Goal: Task Accomplishment & Management: Use online tool/utility

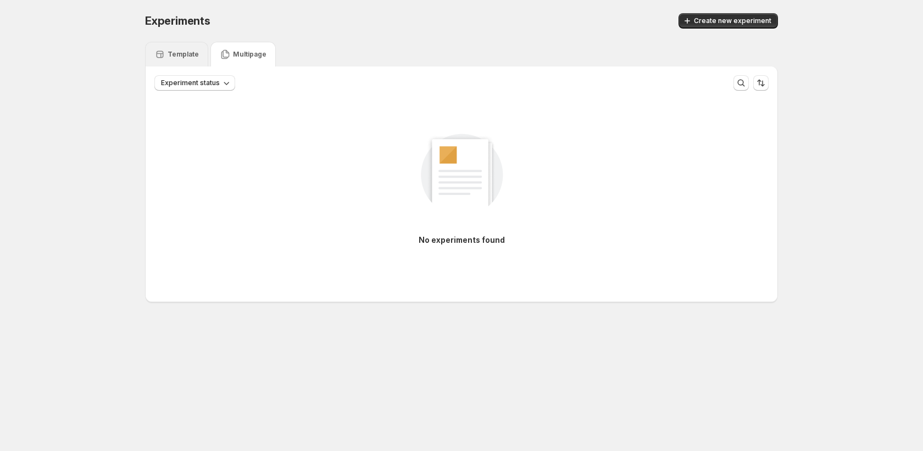
click at [165, 49] on icon at bounding box center [159, 54] width 11 height 11
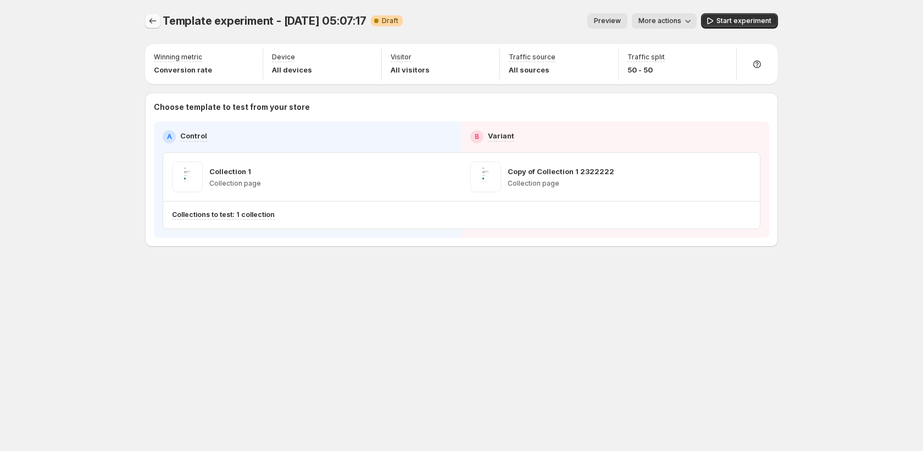
click at [153, 24] on icon "Experiments" at bounding box center [152, 20] width 11 height 11
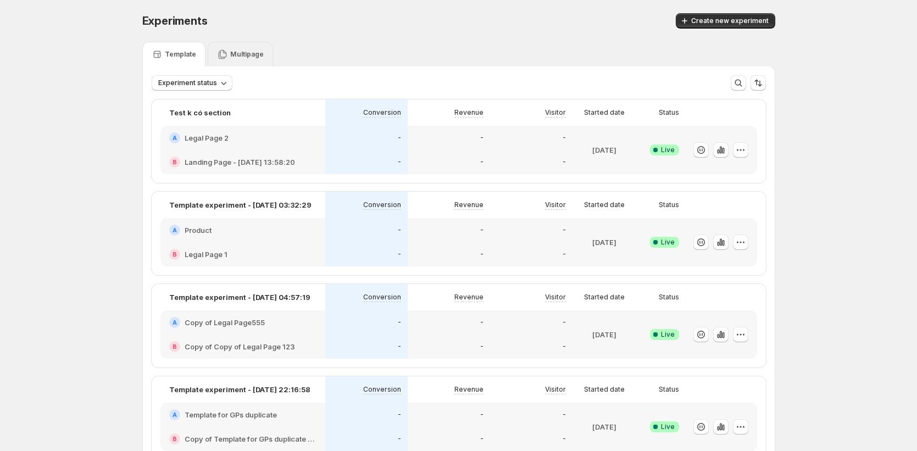
click at [254, 55] on p "Multipage" at bounding box center [247, 54] width 34 height 9
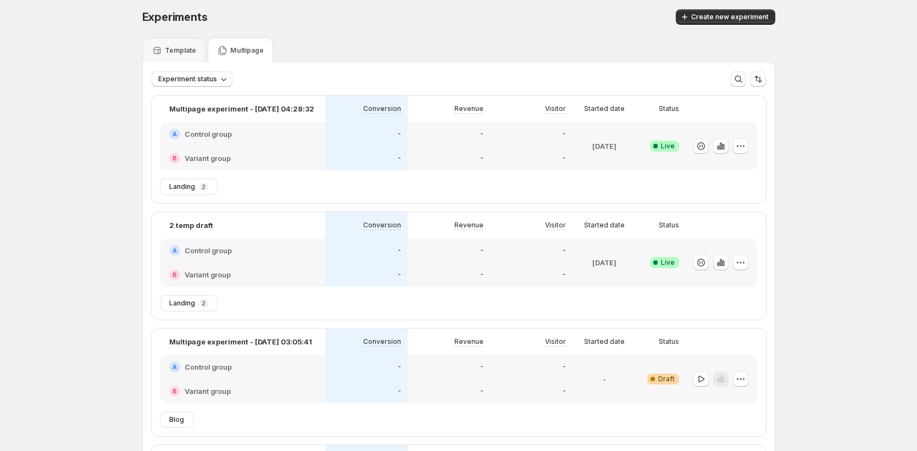
scroll to position [4, 0]
click at [749, 20] on span "Create new experiment" at bounding box center [729, 16] width 77 height 9
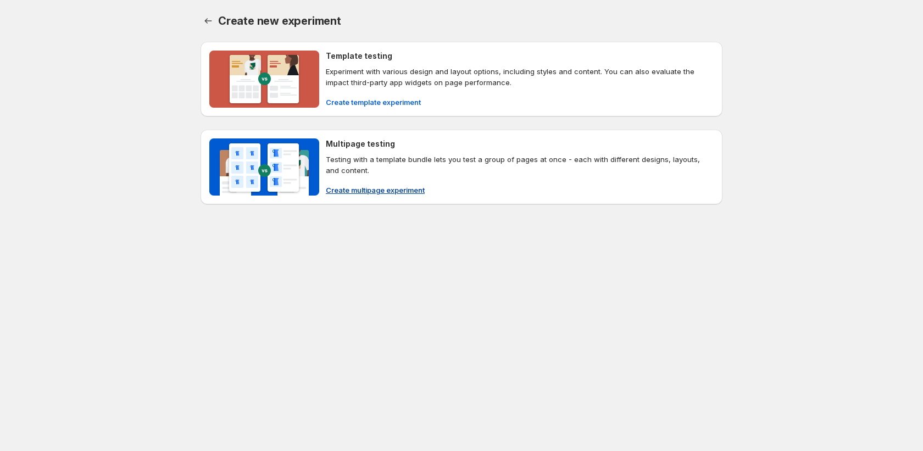
click at [357, 191] on span "Create multipage experiment" at bounding box center [375, 190] width 99 height 11
click at [419, 190] on span "Create multipage experiment" at bounding box center [375, 190] width 99 height 11
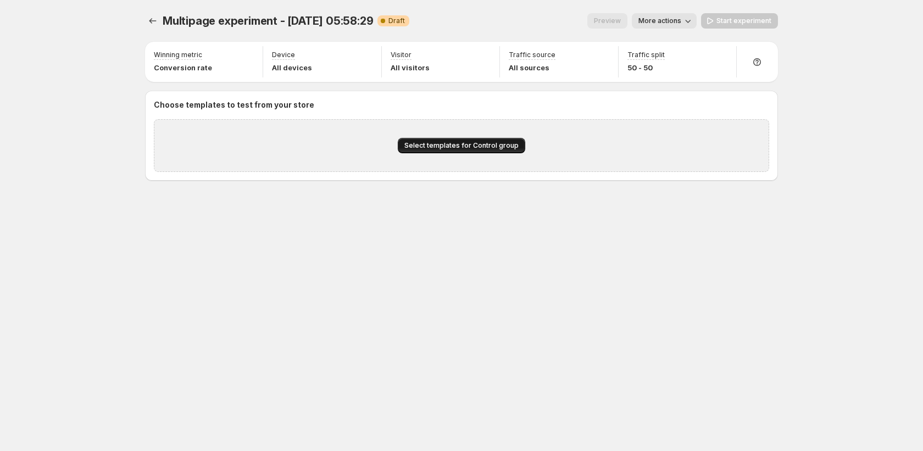
click at [466, 147] on span "Select templates for Control group" at bounding box center [461, 145] width 114 height 9
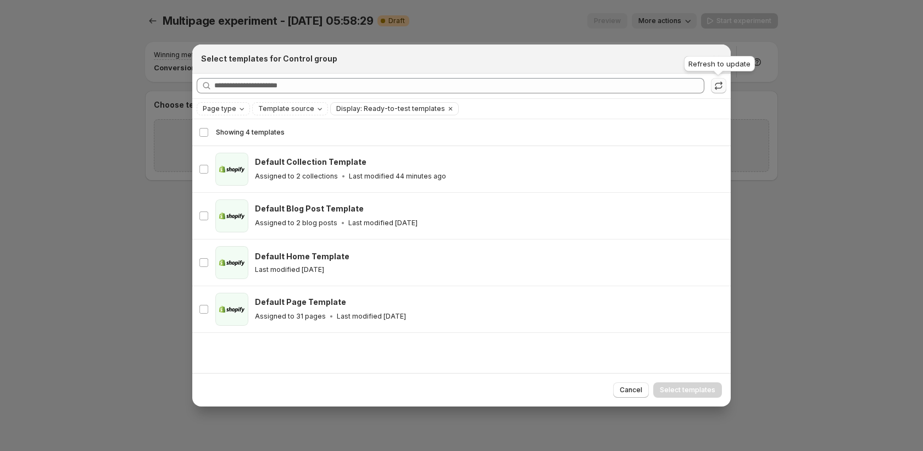
click at [715, 82] on icon ":ri:" at bounding box center [718, 85] width 11 height 11
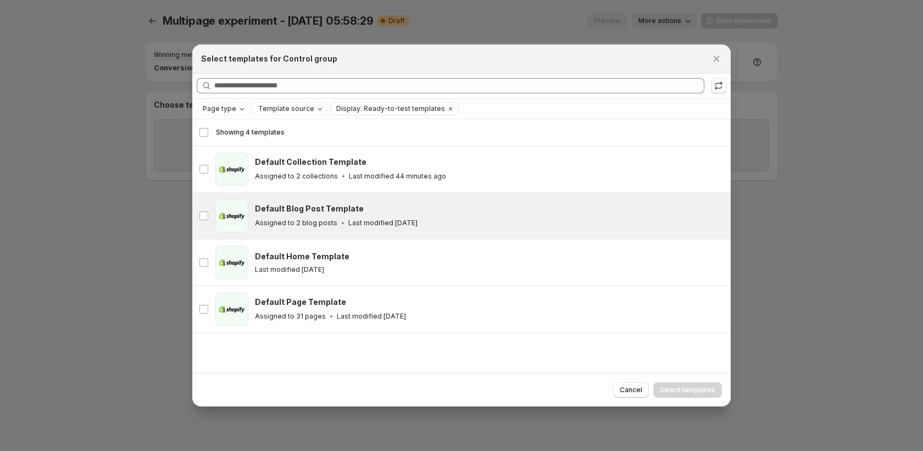
click at [443, 216] on div "Default Blog Post Template Assigned to 2 blog posts Last modified 8 days ago" at bounding box center [488, 215] width 466 height 25
click at [672, 387] on span "Select templates" at bounding box center [687, 390] width 55 height 9
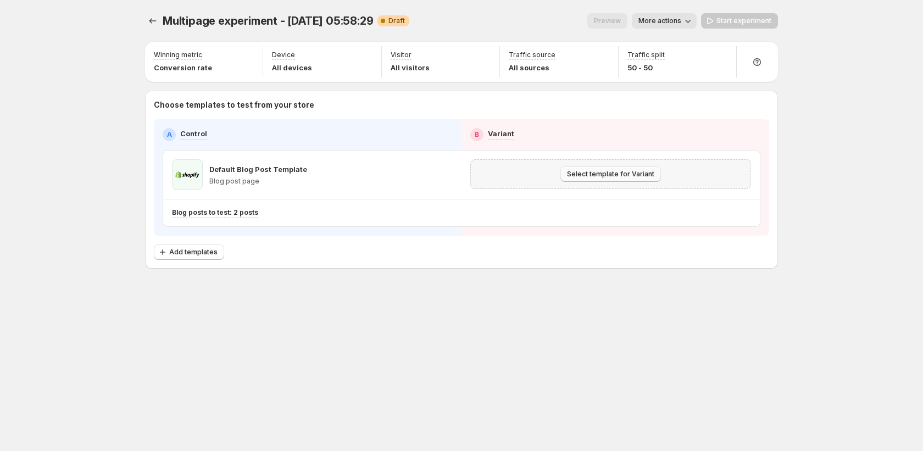
click at [654, 176] on button "Select template for Variant" at bounding box center [610, 173] width 101 height 15
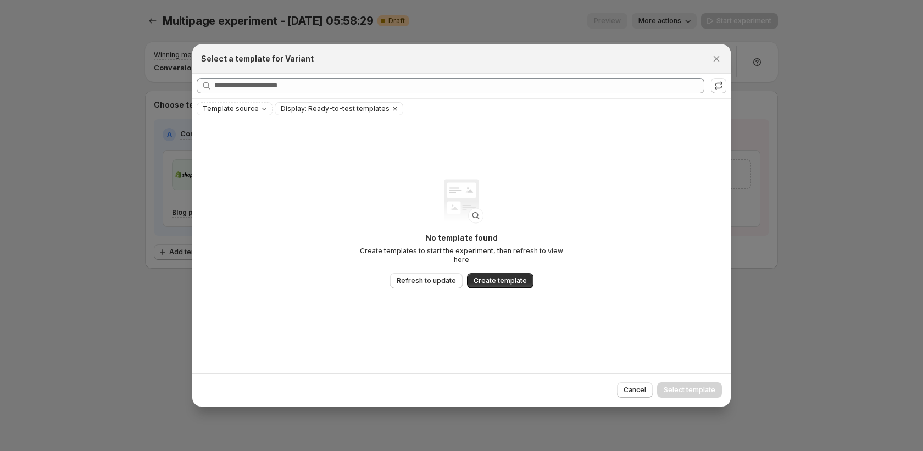
click at [715, 64] on button "Close" at bounding box center [716, 58] width 15 height 15
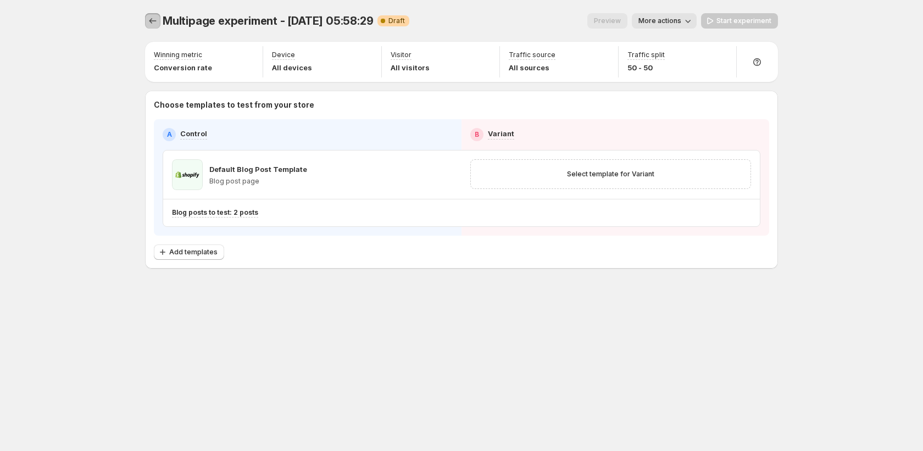
click at [153, 23] on icon "Experiments" at bounding box center [152, 20] width 11 height 11
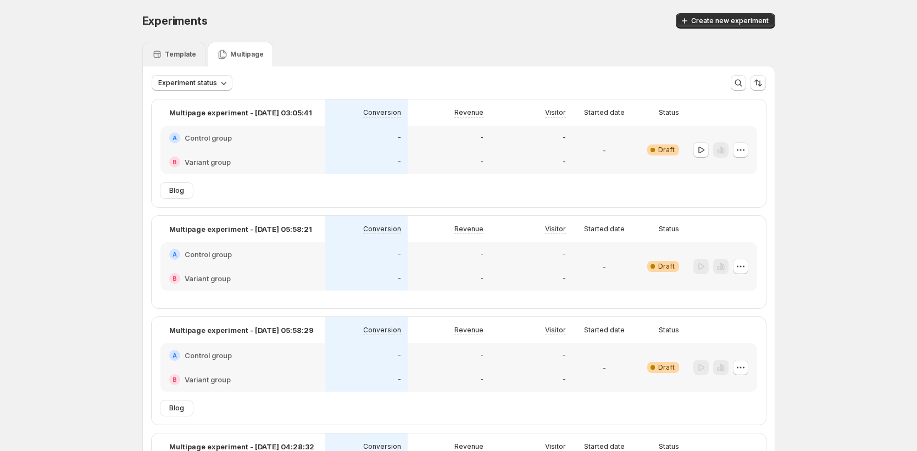
click at [170, 54] on p "Template" at bounding box center [180, 54] width 31 height 9
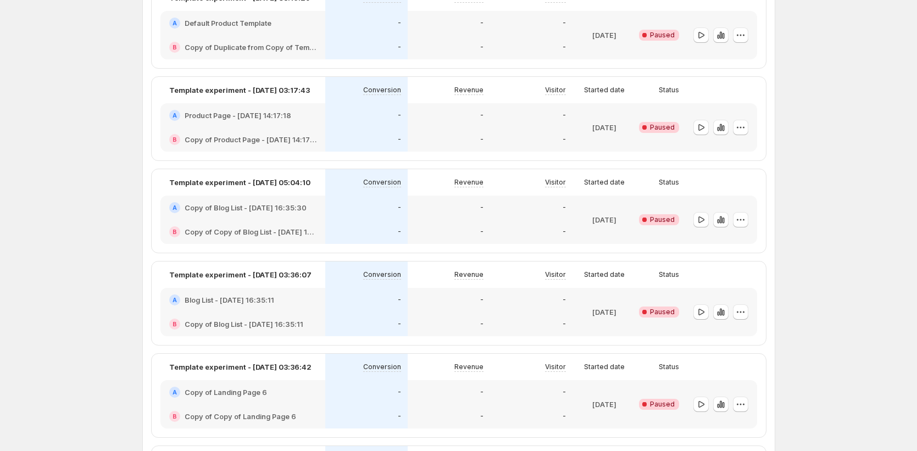
scroll to position [1052, 0]
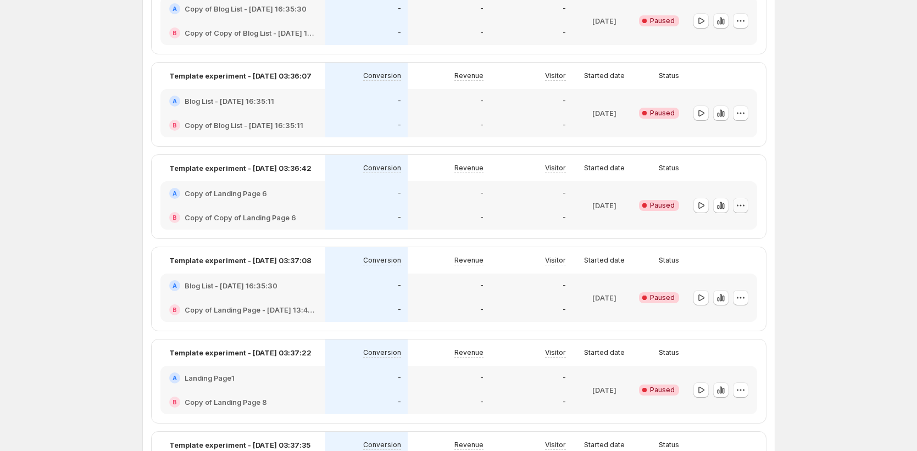
click at [743, 206] on icon "button" at bounding box center [740, 205] width 11 height 11
click at [734, 262] on span "End experiment" at bounding box center [750, 265] width 53 height 9
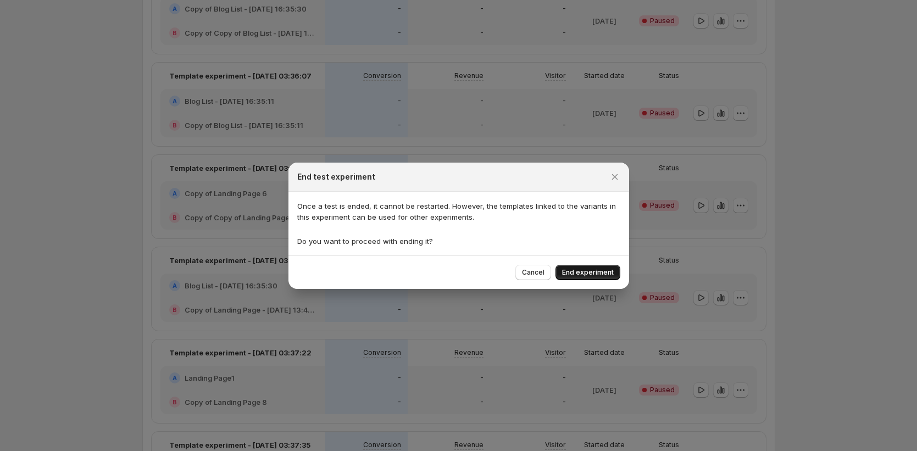
click at [595, 269] on span "End experiment" at bounding box center [588, 272] width 52 height 9
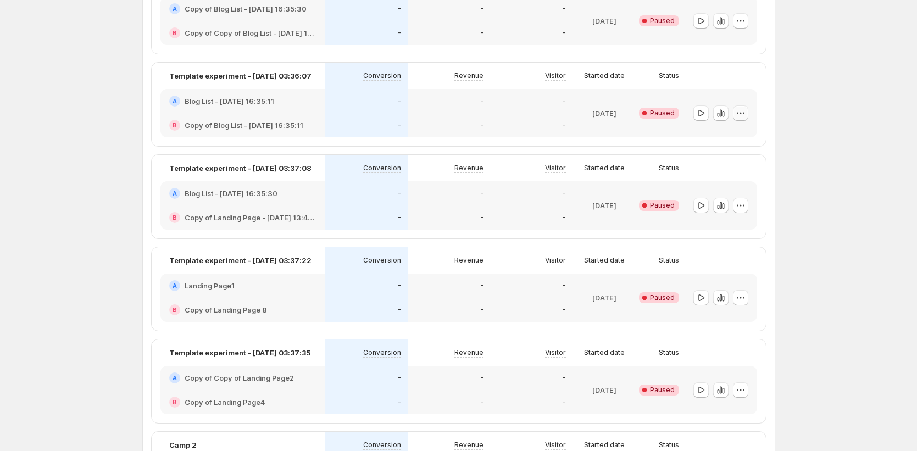
click at [745, 110] on icon "button" at bounding box center [740, 113] width 11 height 11
click at [728, 172] on span "End experiment" at bounding box center [750, 173] width 53 height 9
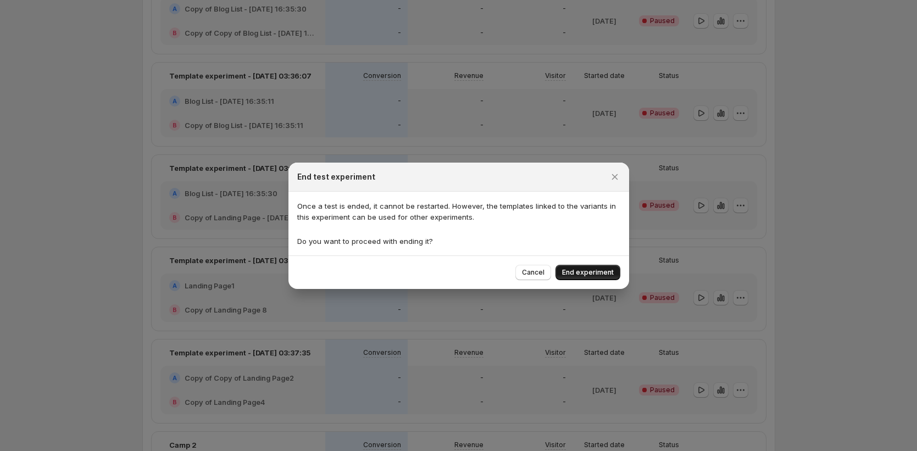
click at [593, 276] on button "End experiment" at bounding box center [587, 272] width 65 height 15
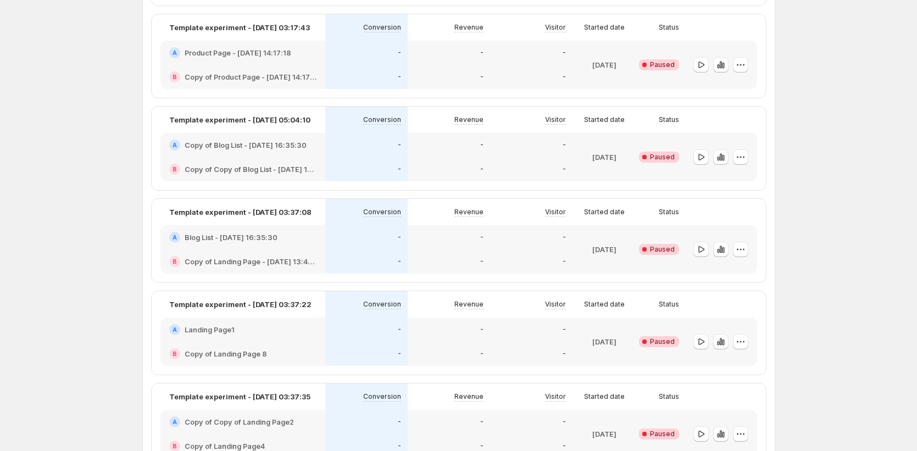
scroll to position [0, 0]
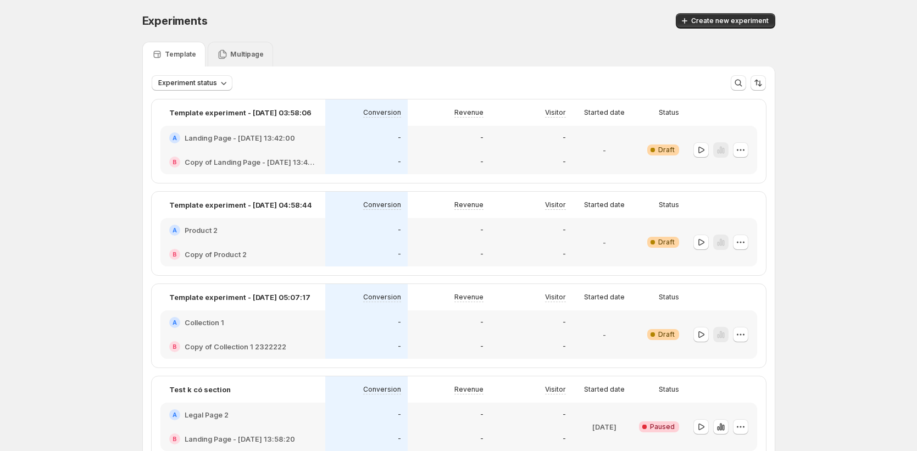
click at [242, 51] on p "Multipage" at bounding box center [247, 54] width 34 height 9
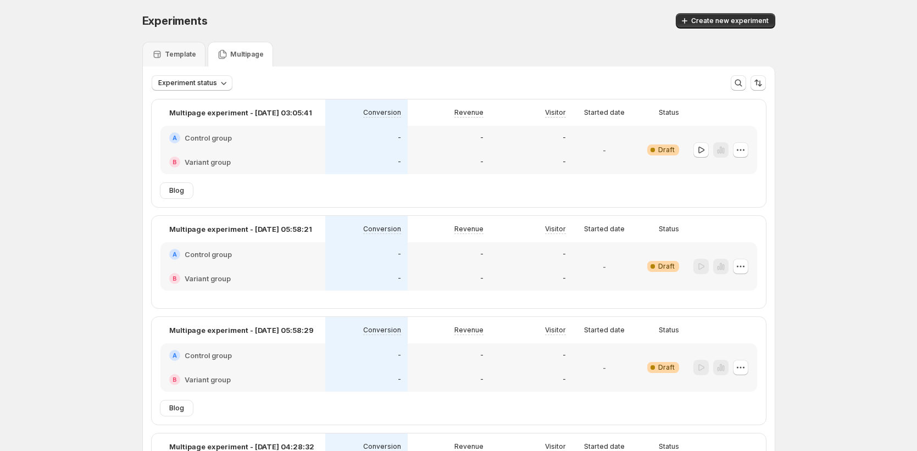
click at [511, 164] on div "-" at bounding box center [531, 162] width 69 height 11
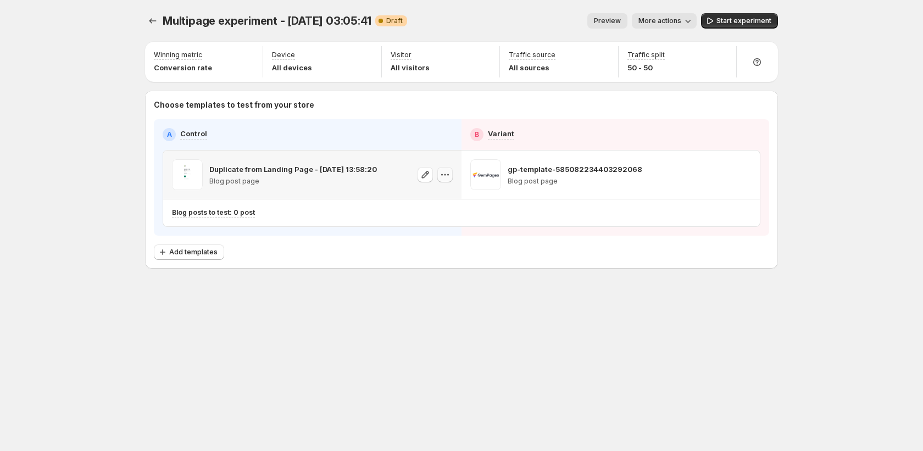
click at [443, 175] on icon "button" at bounding box center [444, 174] width 11 height 11
click at [442, 179] on icon "button" at bounding box center [444, 174] width 11 height 11
click at [438, 195] on span "Change template" at bounding box center [445, 198] width 59 height 9
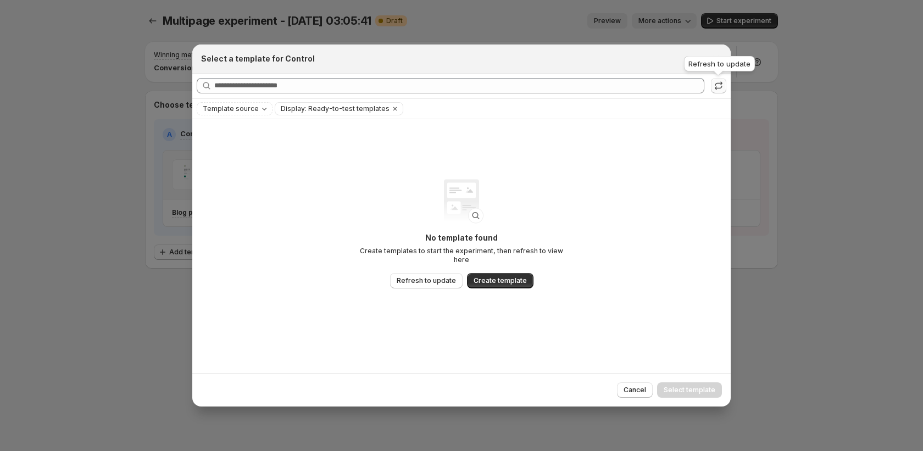
click at [717, 88] on icon ":rm4:" at bounding box center [718, 85] width 11 height 11
click at [722, 64] on button "Close" at bounding box center [716, 58] width 15 height 15
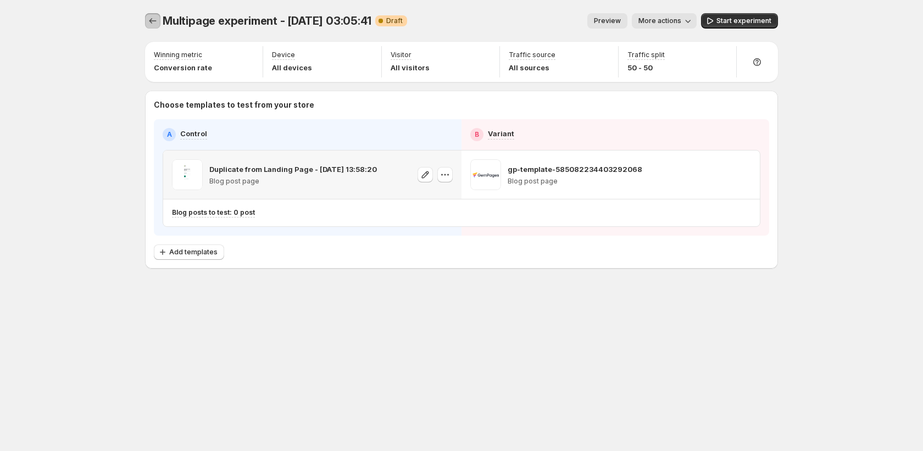
click at [152, 13] on button "Experiments" at bounding box center [152, 20] width 15 height 15
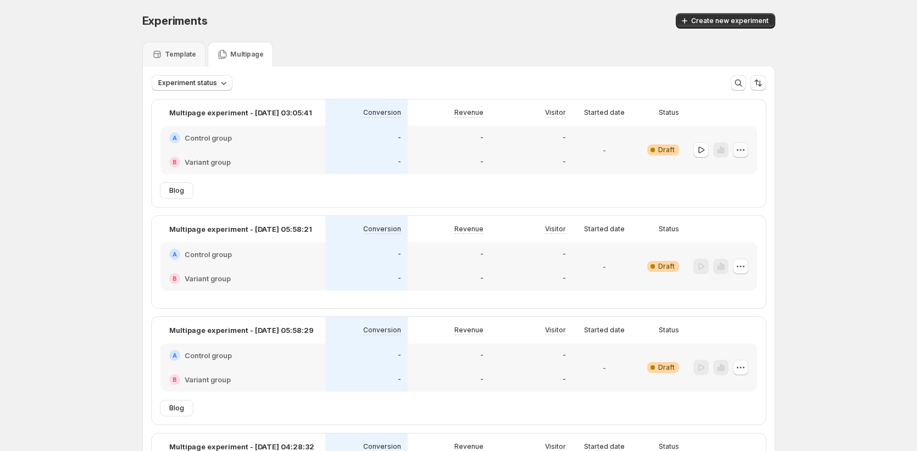
click at [744, 155] on button "button" at bounding box center [740, 149] width 15 height 15
click at [733, 226] on span "Delete" at bounding box center [735, 229] width 22 height 9
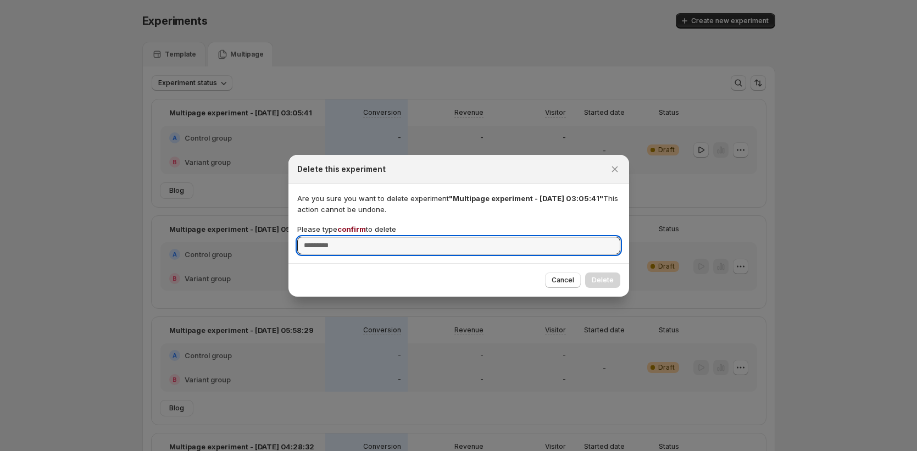
click at [358, 227] on span "confirm" at bounding box center [351, 229] width 29 height 9
click at [358, 237] on input "Please type confirm to delete" at bounding box center [458, 246] width 323 height 18
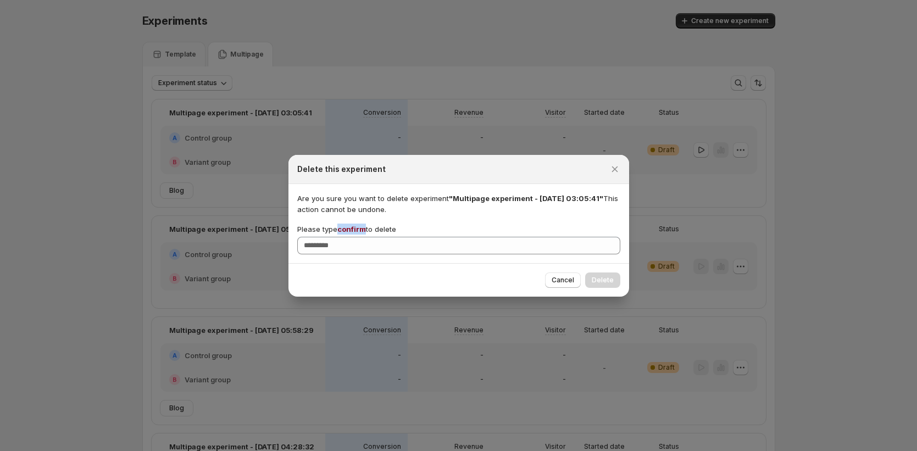
click at [358, 227] on span "confirm" at bounding box center [351, 229] width 29 height 9
click at [358, 237] on input "Please type confirm to delete" at bounding box center [458, 246] width 323 height 18
copy span "confirm"
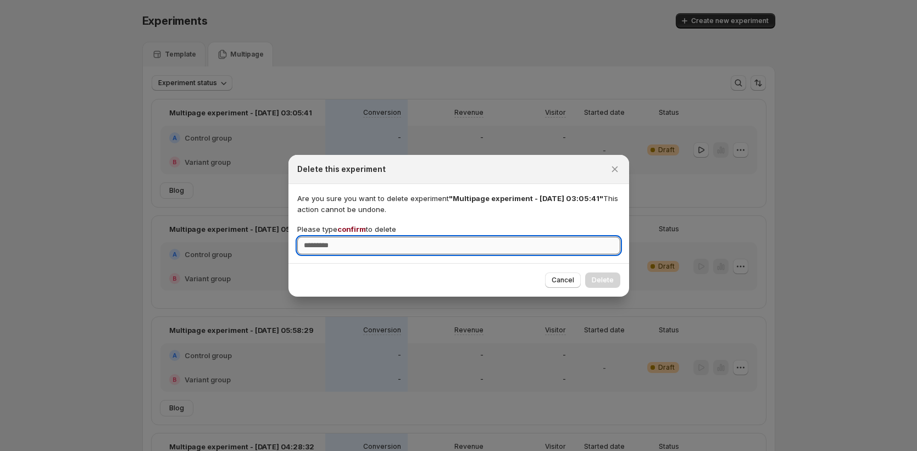
click at [362, 244] on input "Please type confirm to delete" at bounding box center [458, 246] width 323 height 18
paste input "*******"
type input "*******"
click at [602, 280] on span "Delete" at bounding box center [603, 280] width 22 height 9
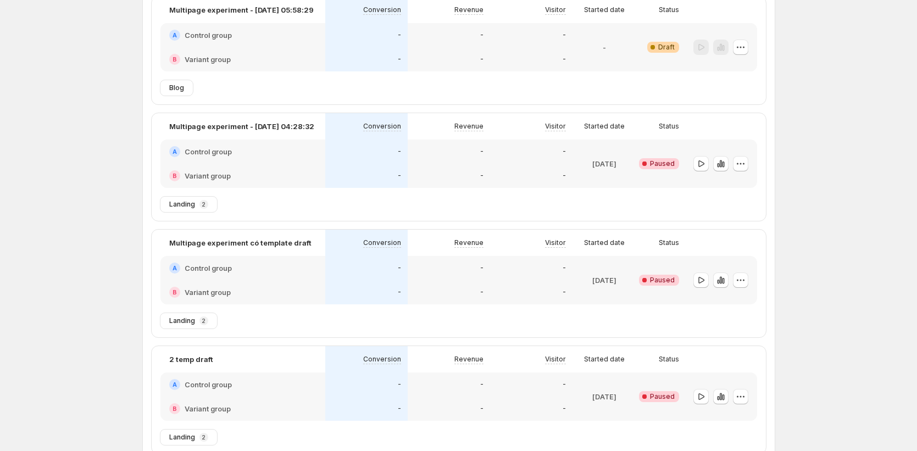
scroll to position [210, 0]
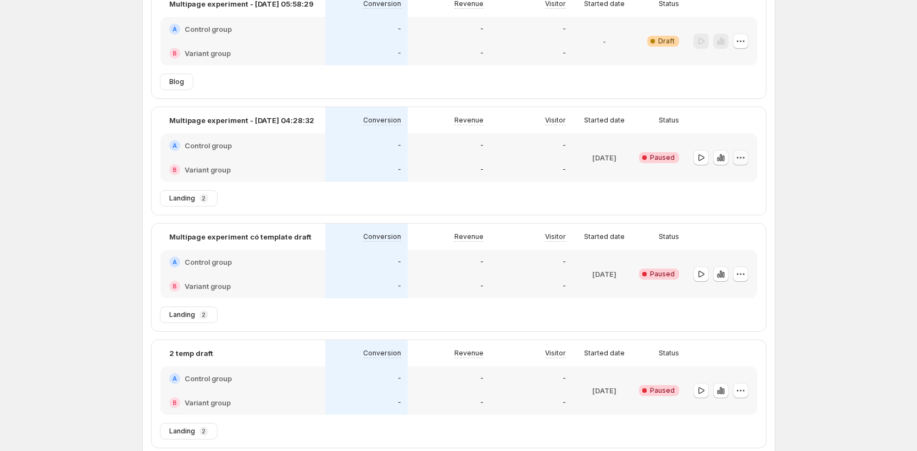
click at [745, 157] on icon "button" at bounding box center [740, 157] width 11 height 11
click at [736, 221] on span "End experiment" at bounding box center [750, 218] width 53 height 9
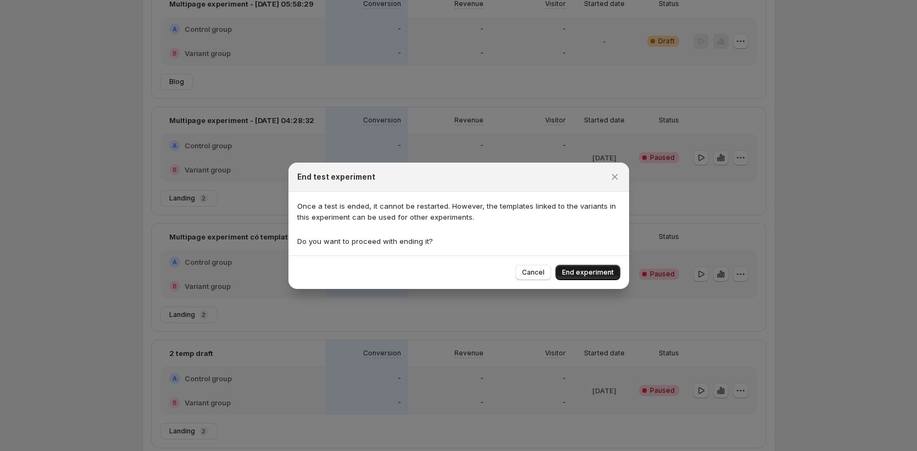
click at [603, 275] on span "End experiment" at bounding box center [588, 272] width 52 height 9
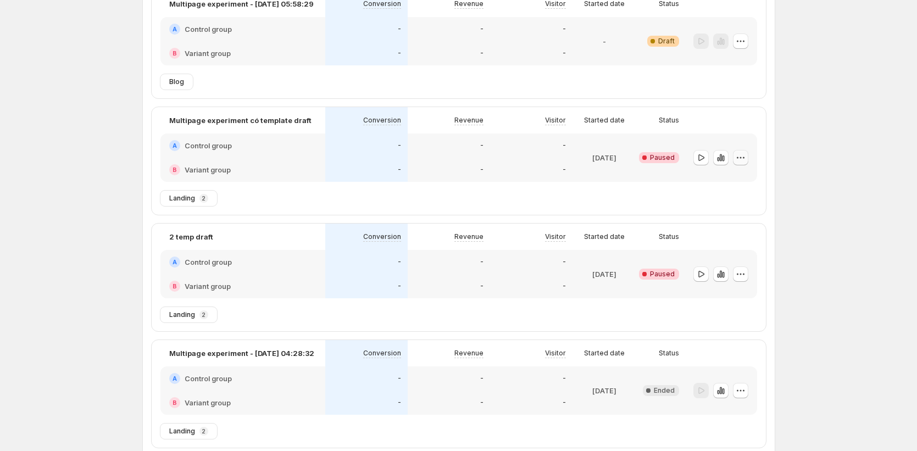
click at [743, 156] on icon "button" at bounding box center [740, 157] width 11 height 11
click at [733, 218] on span "End experiment" at bounding box center [750, 218] width 53 height 9
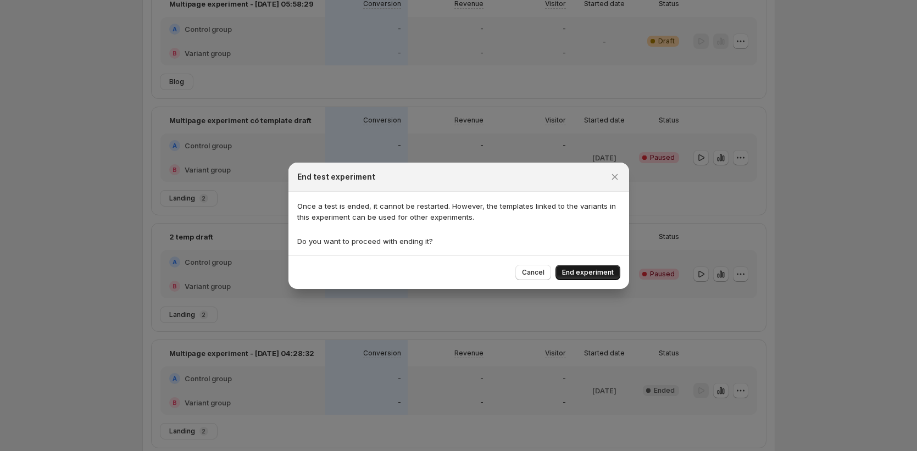
click at [603, 275] on span "End experiment" at bounding box center [588, 272] width 52 height 9
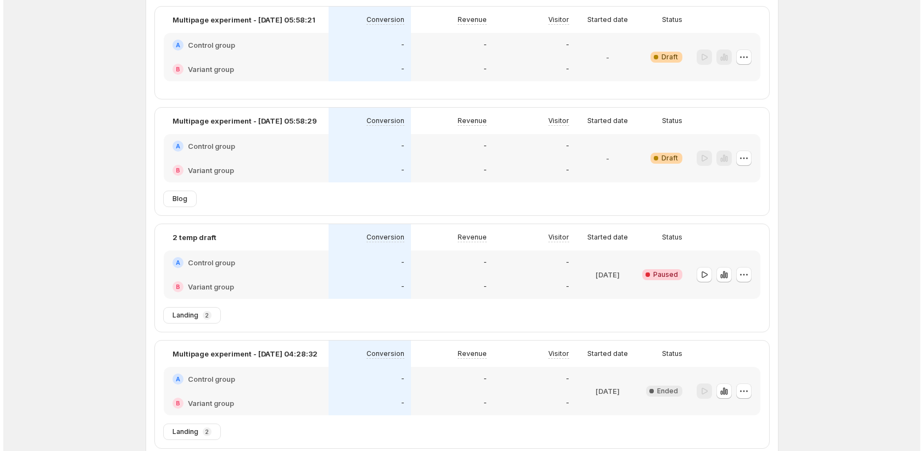
scroll to position [0, 0]
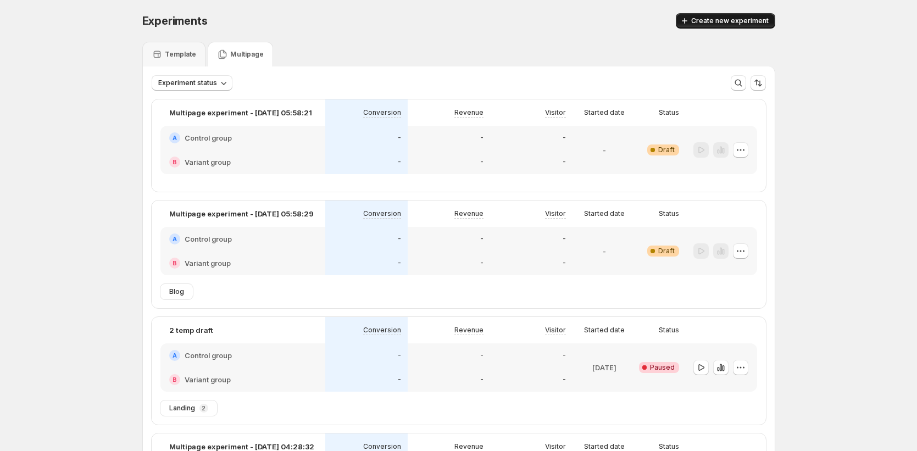
click at [727, 21] on span "Create new experiment" at bounding box center [729, 20] width 77 height 9
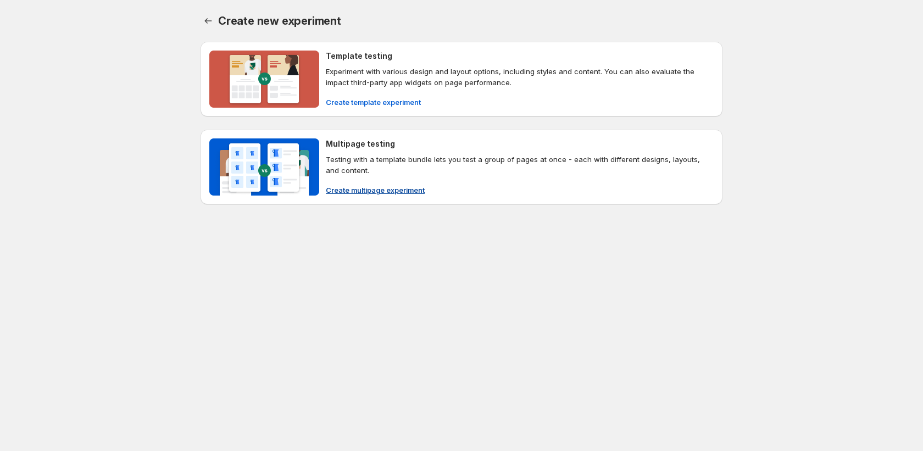
click at [372, 193] on span "Create multipage experiment" at bounding box center [375, 190] width 99 height 11
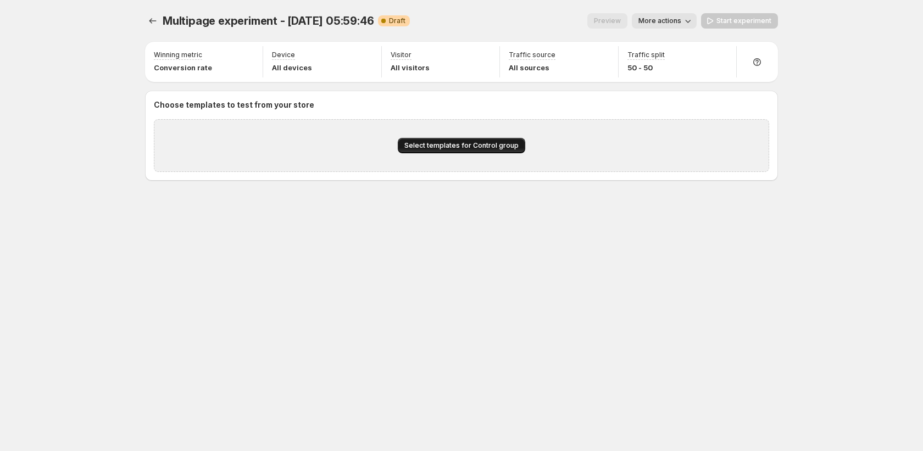
click at [476, 140] on button "Select templates for Control group" at bounding box center [461, 145] width 127 height 15
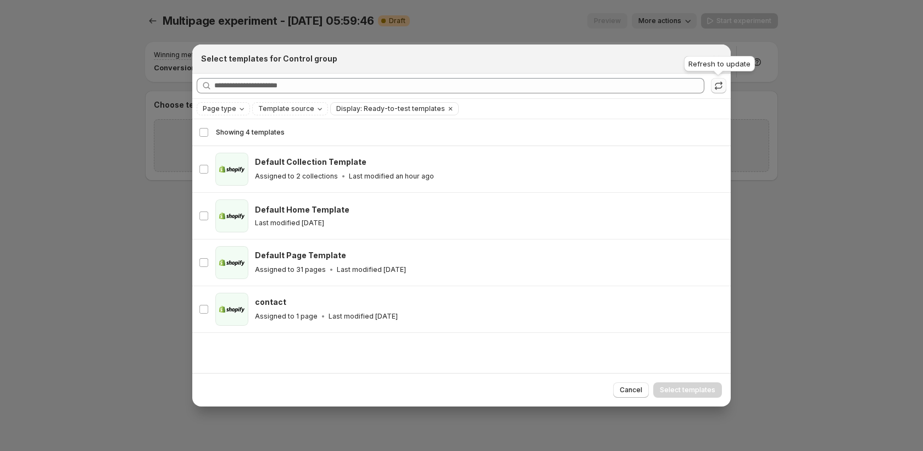
click at [719, 87] on icon ":r10t:" at bounding box center [718, 85] width 11 height 11
click at [220, 111] on span "Page type" at bounding box center [220, 108] width 34 height 9
click at [704, 87] on div "Searching all templates" at bounding box center [462, 86] width 530 height 16
click at [719, 85] on icon ":r10t:" at bounding box center [718, 85] width 11 height 11
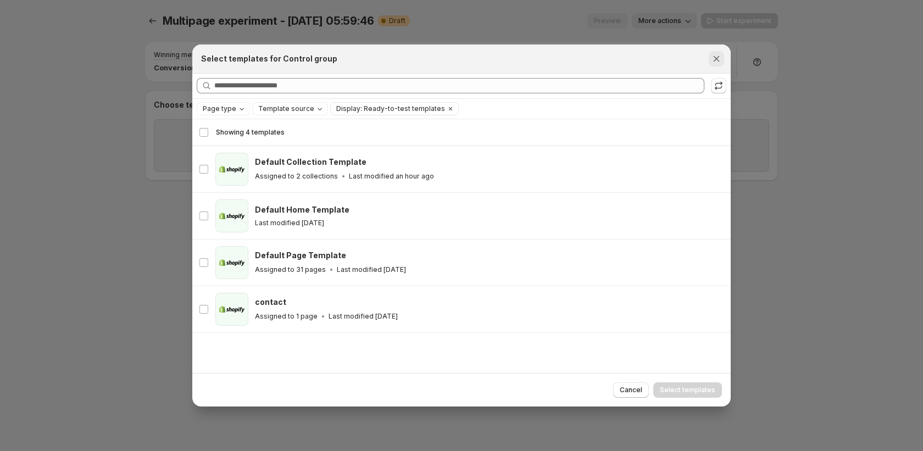
click at [715, 60] on icon "Close" at bounding box center [717, 58] width 6 height 6
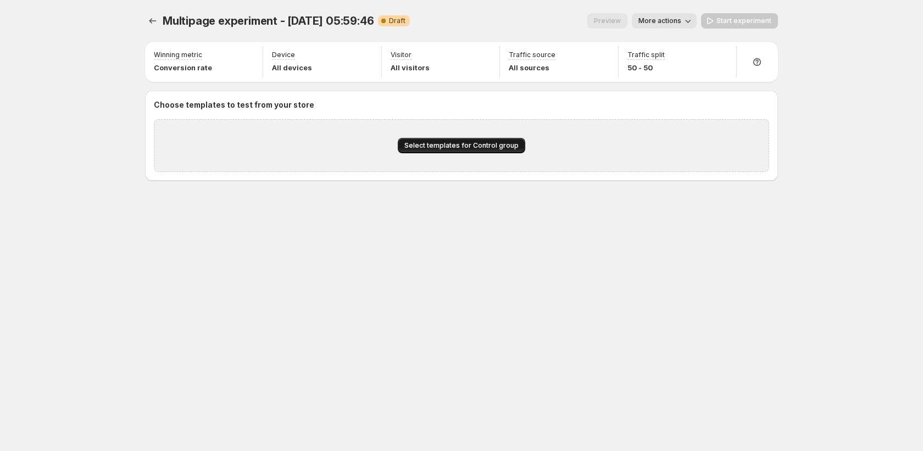
click at [448, 142] on span "Select templates for Control group" at bounding box center [461, 145] width 114 height 9
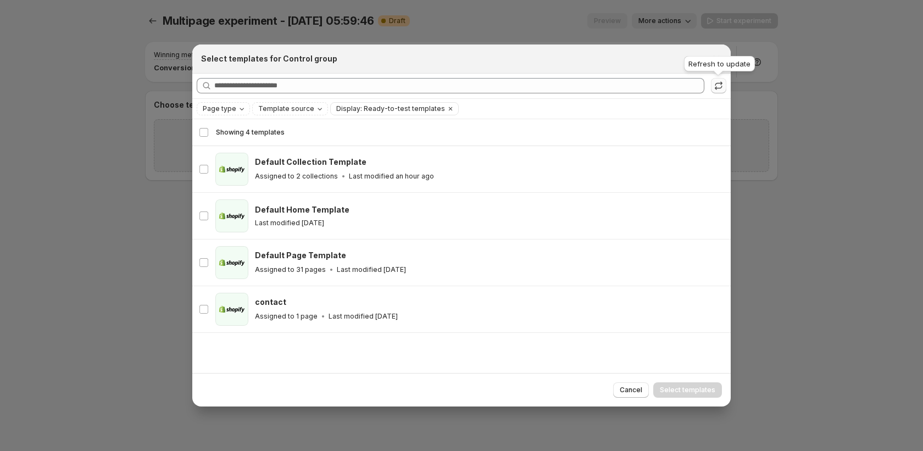
click at [715, 87] on icon ":r10t:" at bounding box center [718, 85] width 11 height 11
click at [720, 57] on icon "Close" at bounding box center [716, 58] width 11 height 11
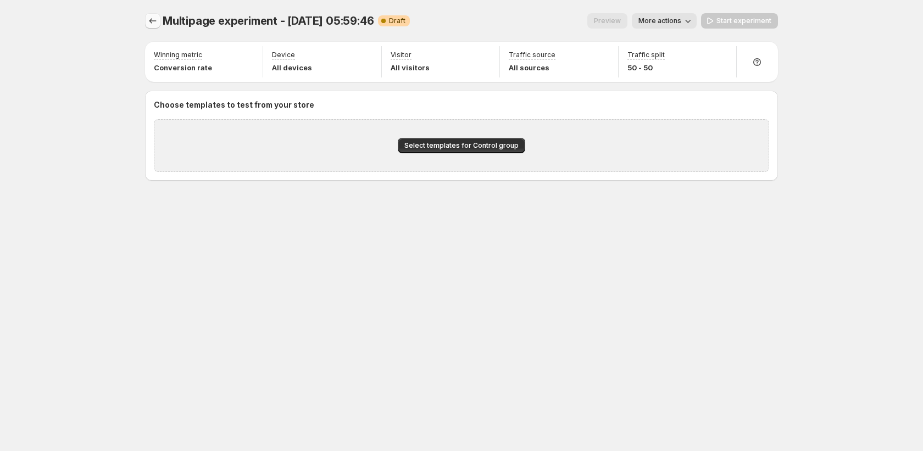
click at [158, 26] on button "Experiments" at bounding box center [152, 20] width 15 height 15
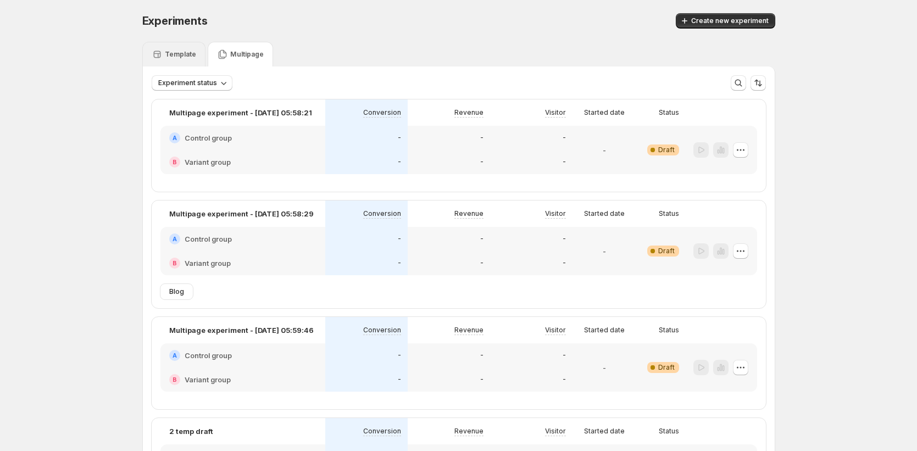
drag, startPoint x: 149, startPoint y: 51, endPoint x: 160, endPoint y: 48, distance: 10.7
click at [151, 50] on div "Template" at bounding box center [173, 54] width 63 height 25
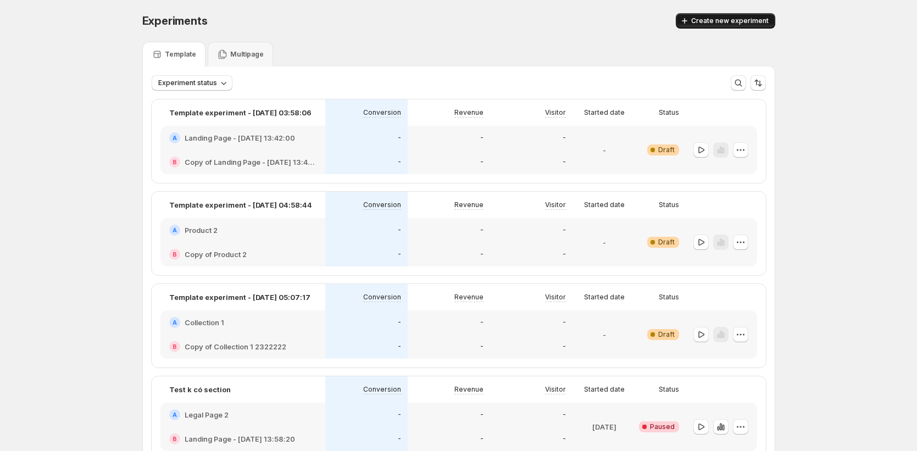
click at [735, 18] on span "Create new experiment" at bounding box center [729, 20] width 77 height 9
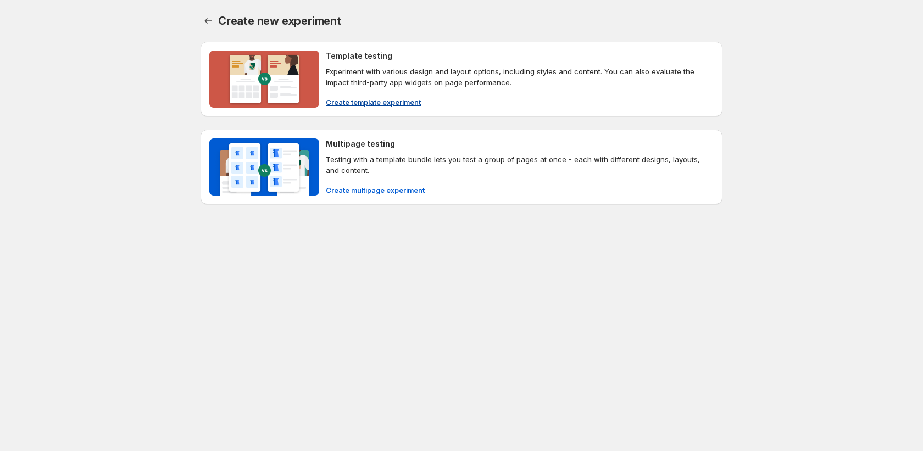
click at [372, 105] on span "Create template experiment" at bounding box center [373, 102] width 95 height 11
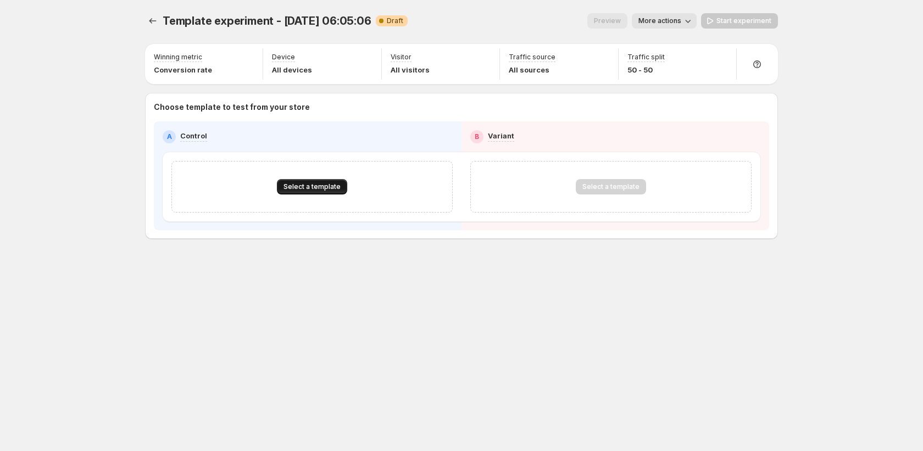
click at [336, 191] on button "Select a template" at bounding box center [312, 186] width 70 height 15
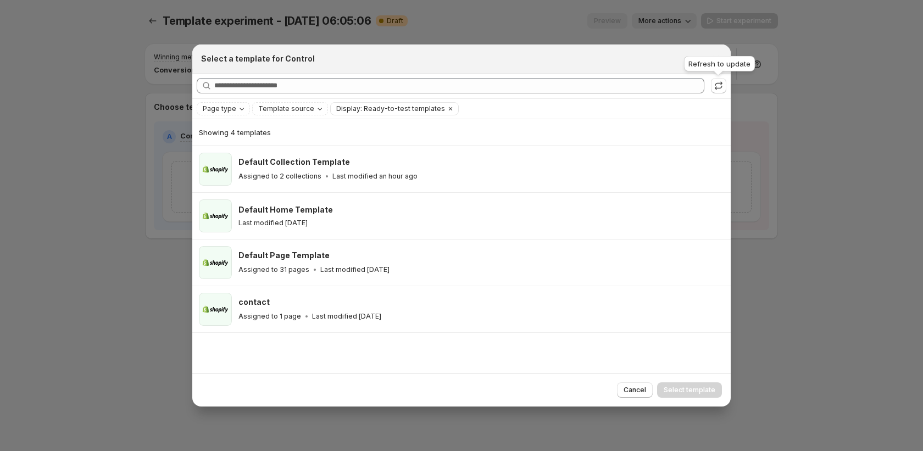
drag, startPoint x: 720, startPoint y: 87, endPoint x: 721, endPoint y: 94, distance: 7.2
click at [720, 87] on icon ":r1jc:" at bounding box center [718, 85] width 11 height 11
click at [723, 81] on icon ":r1jc:" at bounding box center [718, 85] width 11 height 11
click at [716, 63] on icon "Close" at bounding box center [716, 58] width 11 height 11
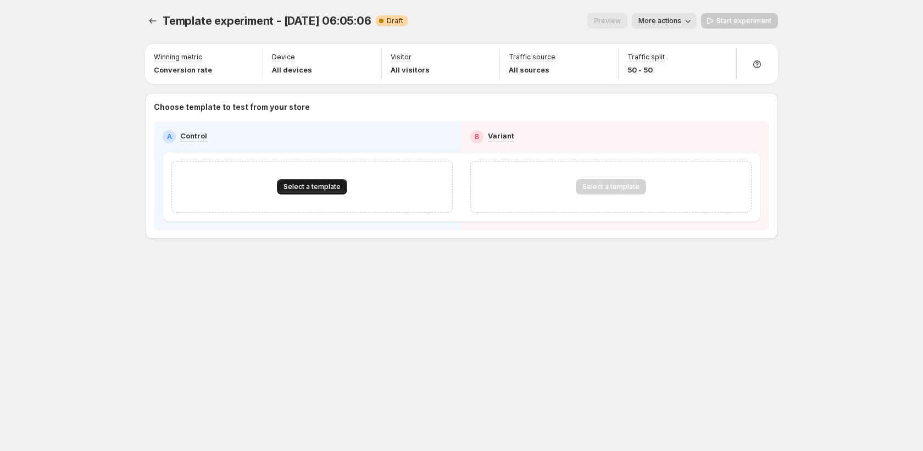
click at [328, 186] on span "Select a template" at bounding box center [311, 186] width 57 height 9
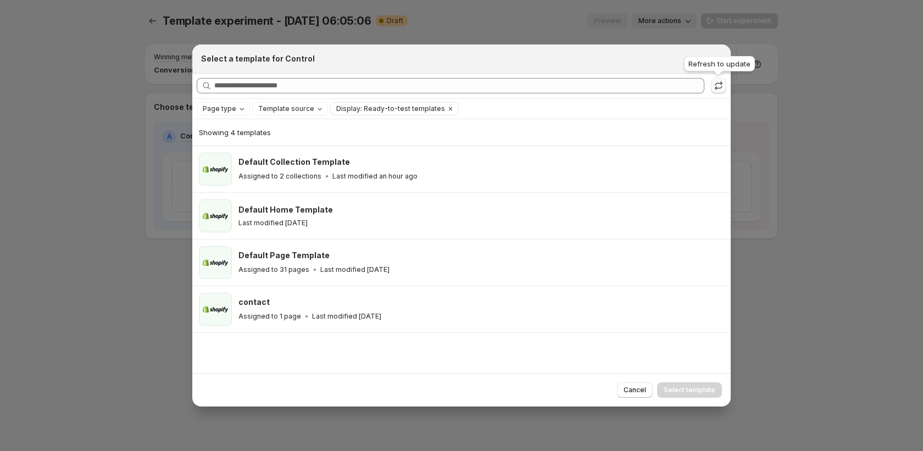
click at [716, 85] on icon ":r1jc:" at bounding box center [718, 85] width 11 height 11
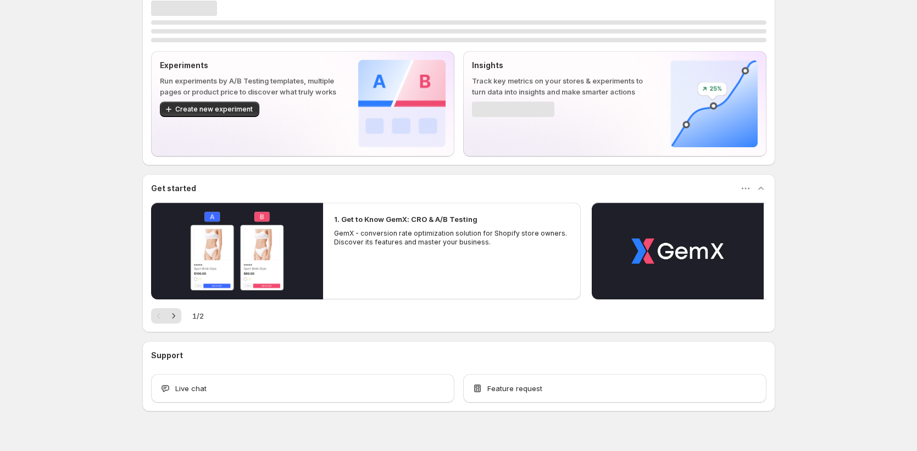
scroll to position [34, 0]
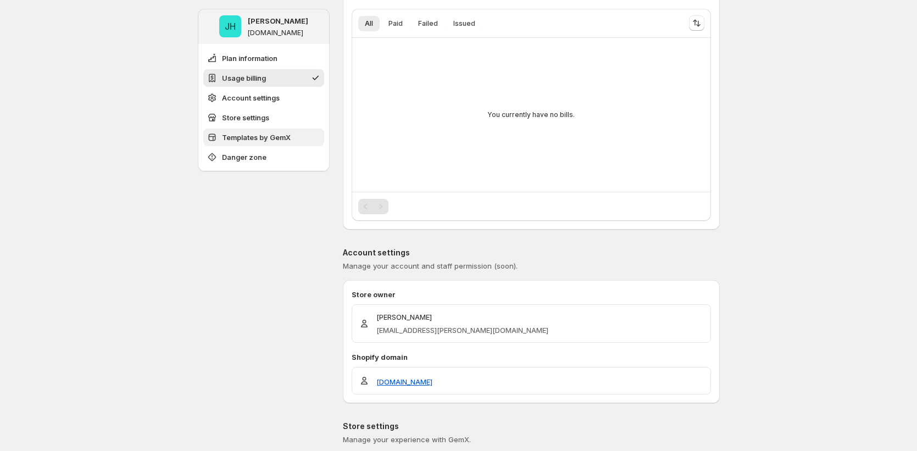
click at [259, 140] on span "Templates by GemX" at bounding box center [256, 137] width 69 height 11
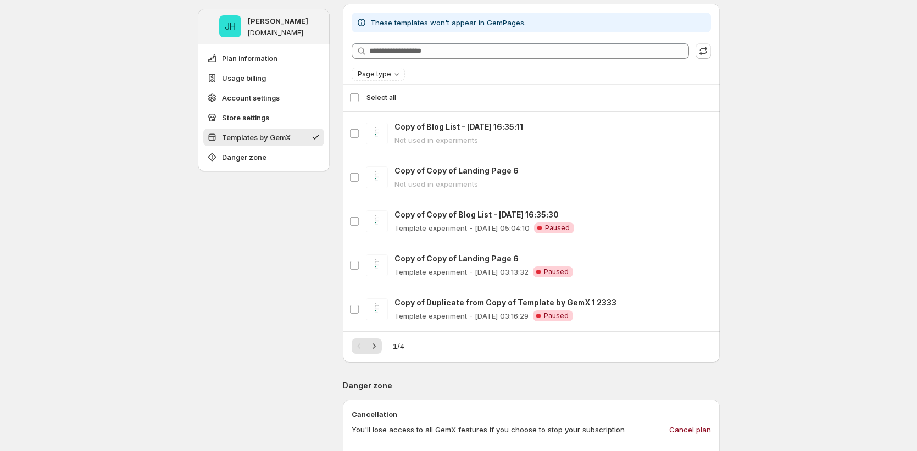
scroll to position [912, 0]
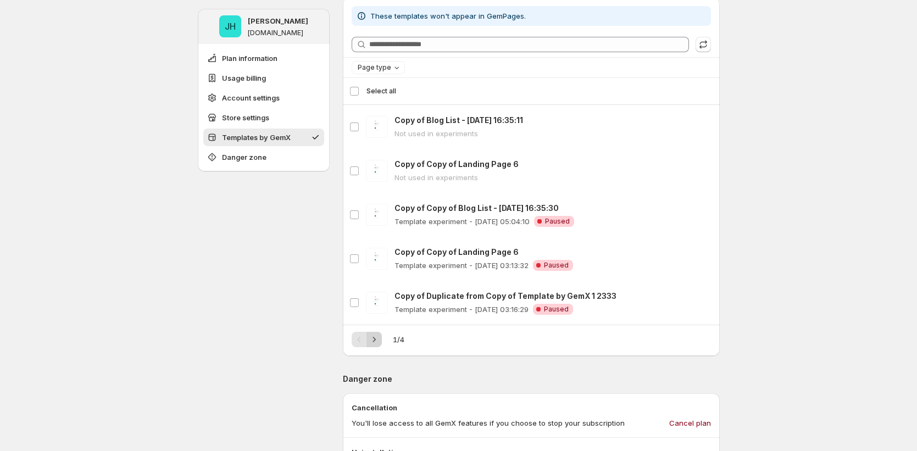
click at [373, 343] on icon "Next" at bounding box center [374, 339] width 11 height 11
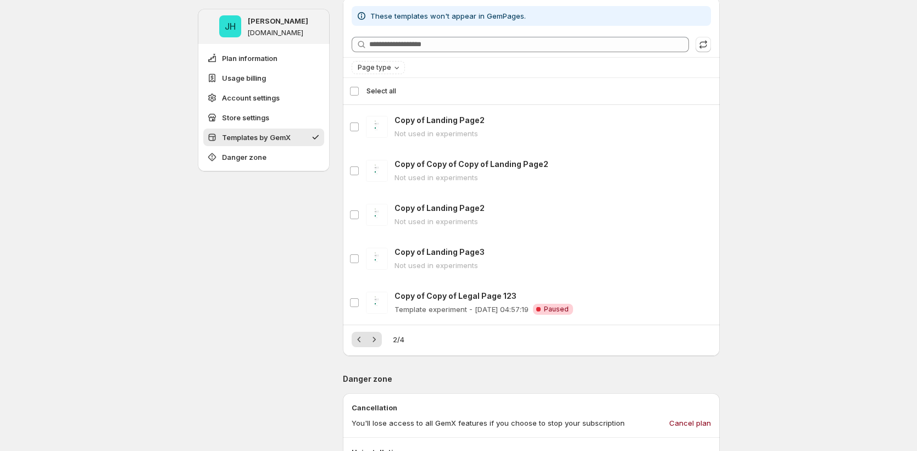
click at [378, 347] on div "These templates won't appear in GemPages. Searching templates Page type Select …" at bounding box center [531, 176] width 377 height 359
click at [377, 342] on icon "Next" at bounding box center [374, 339] width 11 height 11
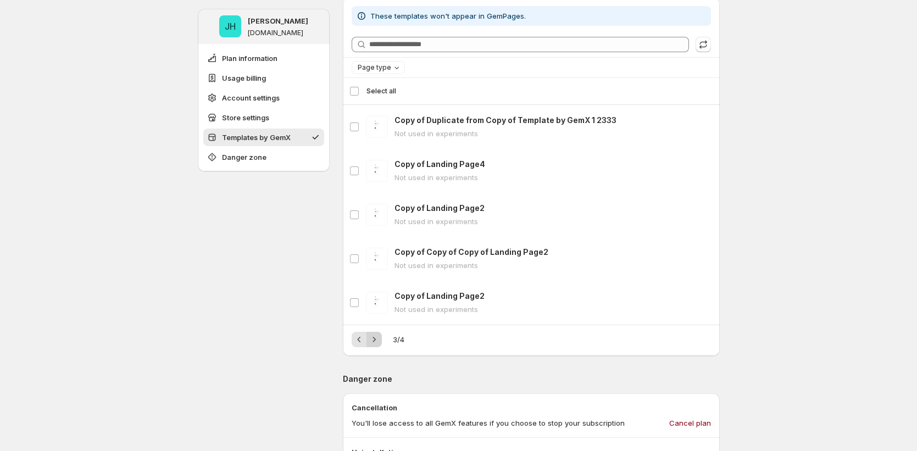
click at [377, 341] on icon "Next" at bounding box center [374, 339] width 11 height 11
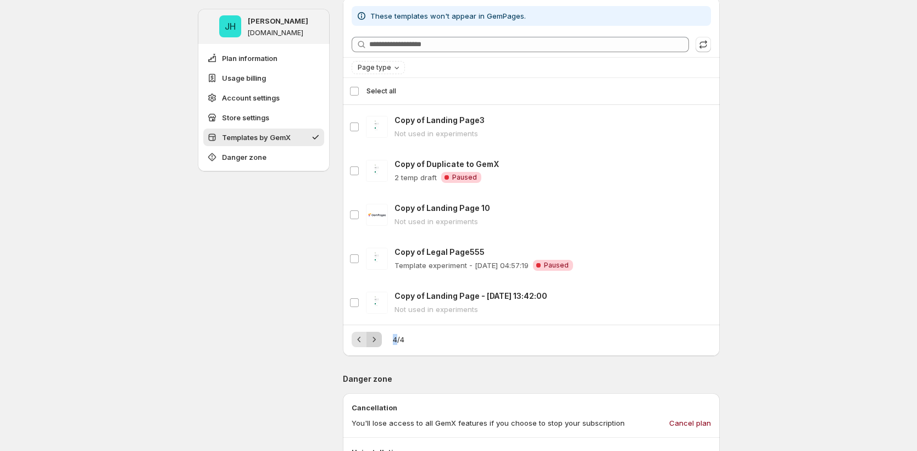
click at [377, 341] on div "Pagination" at bounding box center [373, 339] width 15 height 15
click at [360, 338] on icon "Previous" at bounding box center [358, 339] width 3 height 5
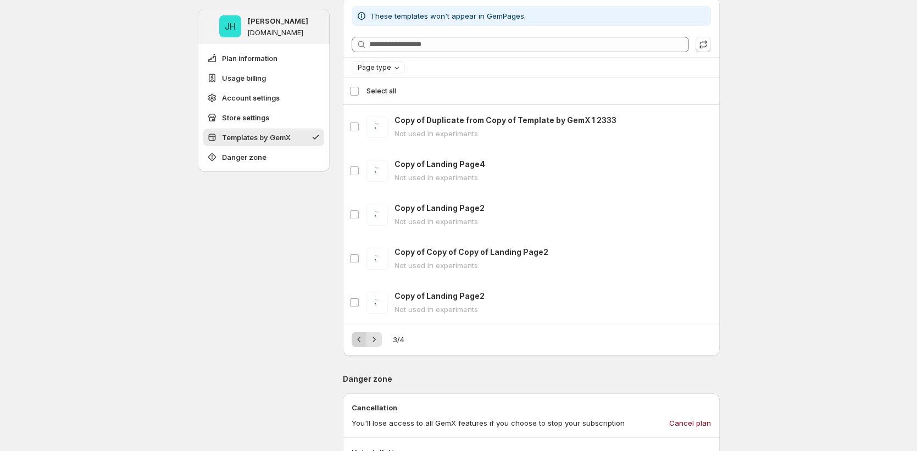
click at [360, 338] on icon "Previous" at bounding box center [358, 339] width 3 height 5
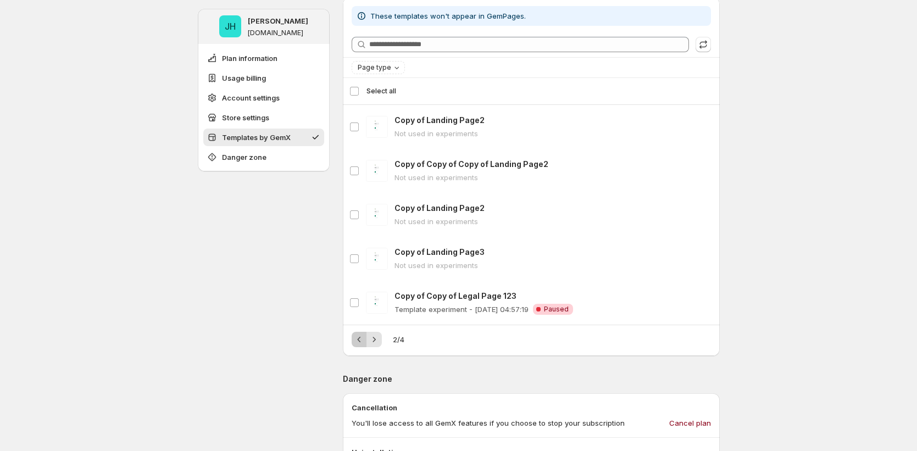
click at [360, 338] on icon "Previous" at bounding box center [358, 339] width 3 height 5
click at [361, 338] on div "Pagination" at bounding box center [359, 339] width 15 height 15
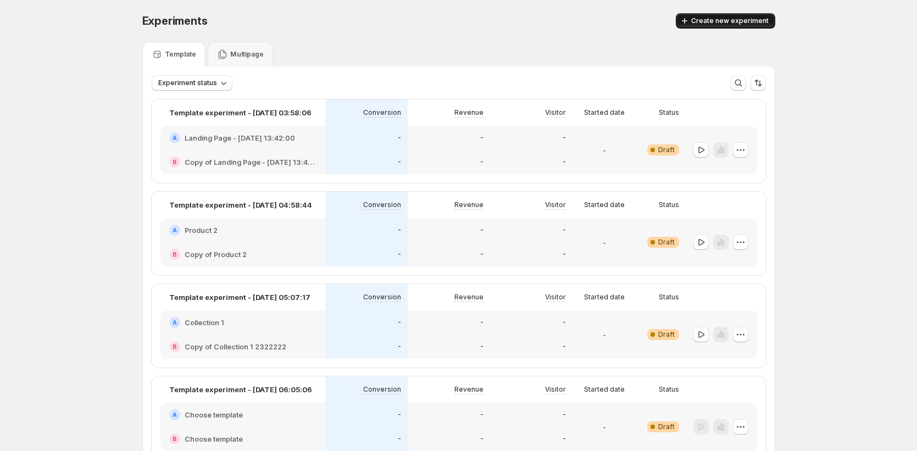
click at [752, 18] on span "Create new experiment" at bounding box center [729, 20] width 77 height 9
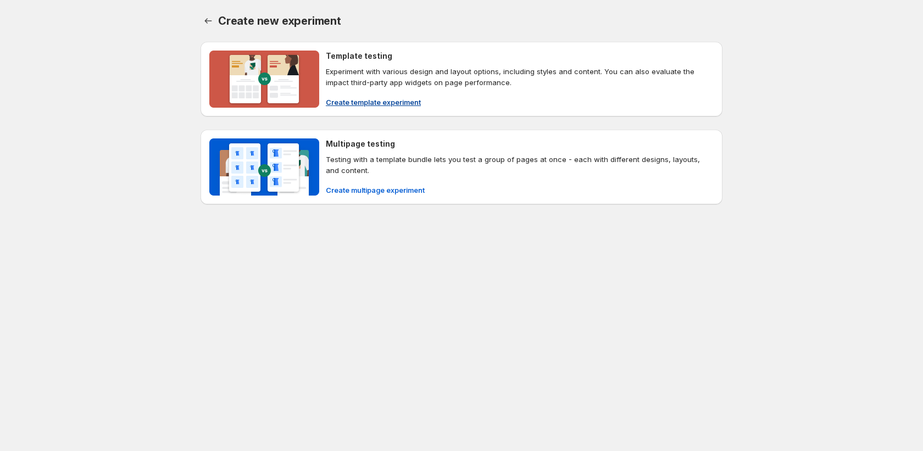
click at [390, 105] on span "Create template experiment" at bounding box center [373, 102] width 95 height 11
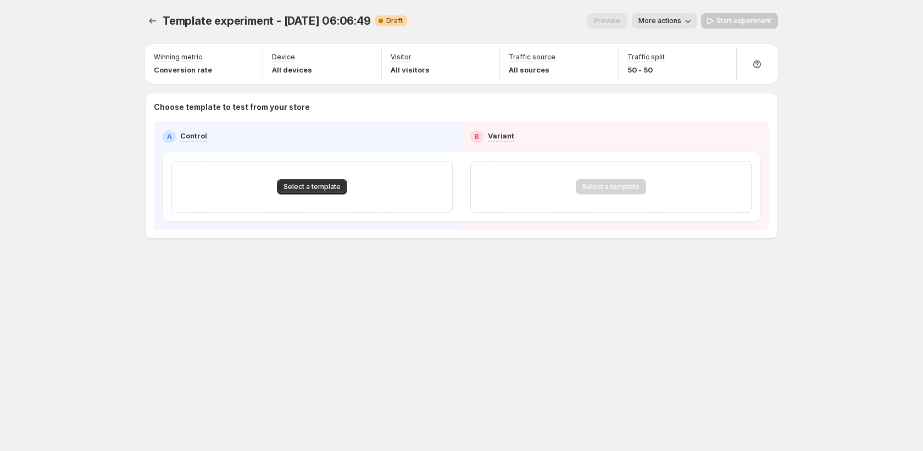
click at [308, 194] on div "Select a template" at bounding box center [311, 187] width 281 height 52
click at [309, 185] on span "Select a template" at bounding box center [311, 186] width 57 height 9
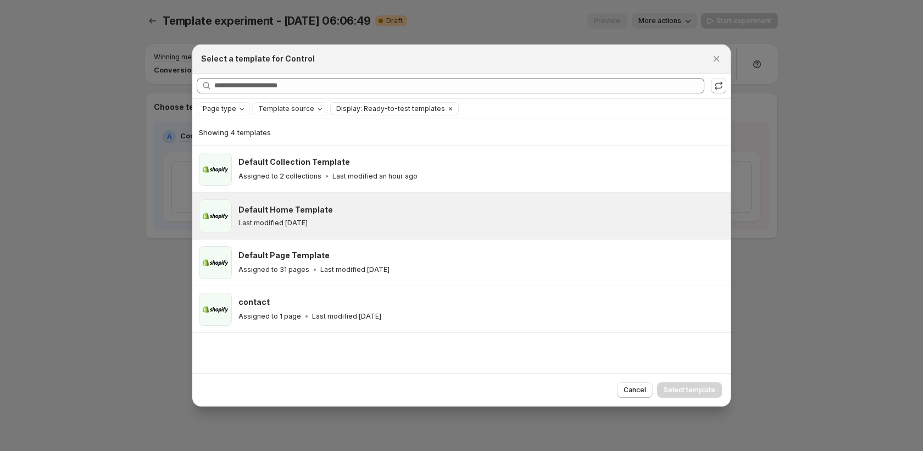
click at [303, 222] on p "Last modified [DATE]" at bounding box center [272, 223] width 69 height 9
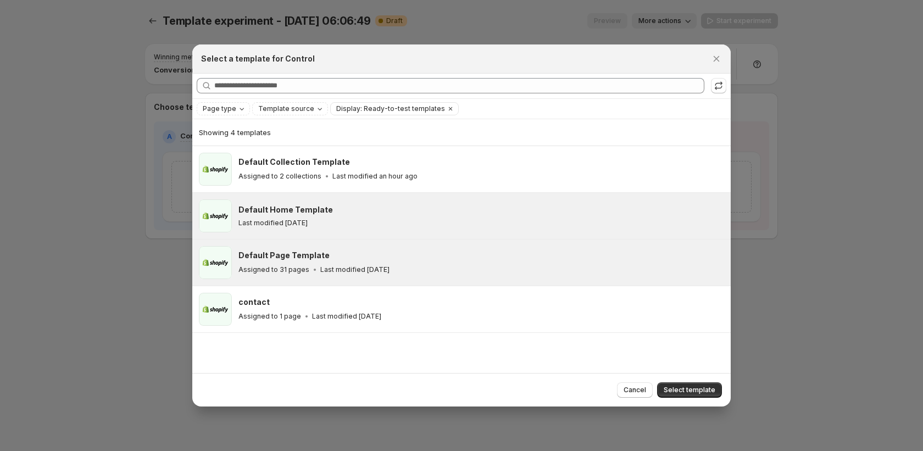
click at [261, 260] on div "Default Page Template Assigned to 31 pages Last modified 8 days ago" at bounding box center [479, 262] width 482 height 25
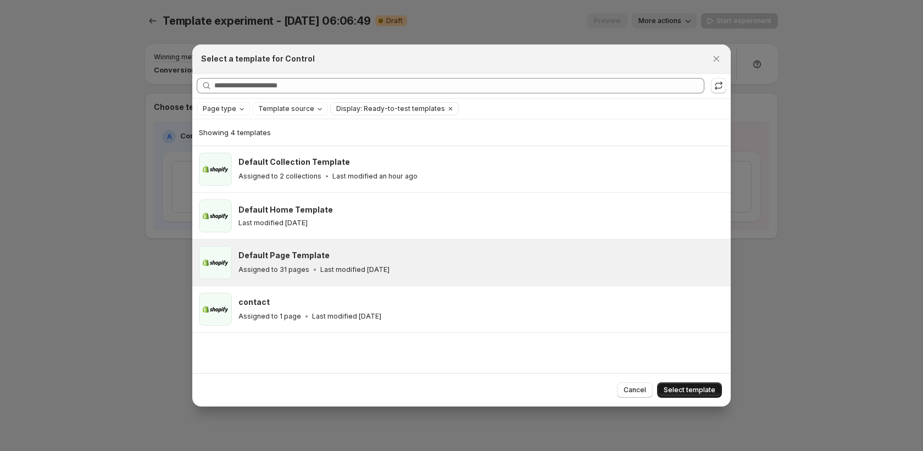
click at [695, 387] on span "Select template" at bounding box center [690, 390] width 52 height 9
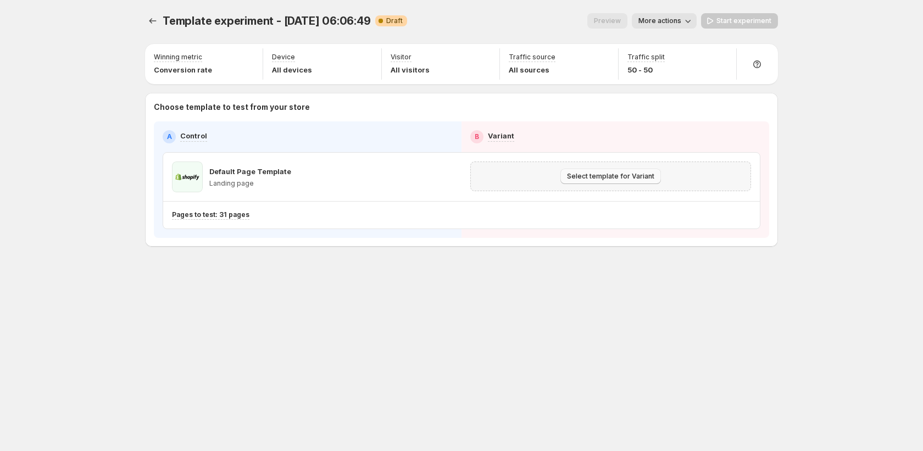
click at [589, 174] on span "Select template for Variant" at bounding box center [610, 176] width 87 height 9
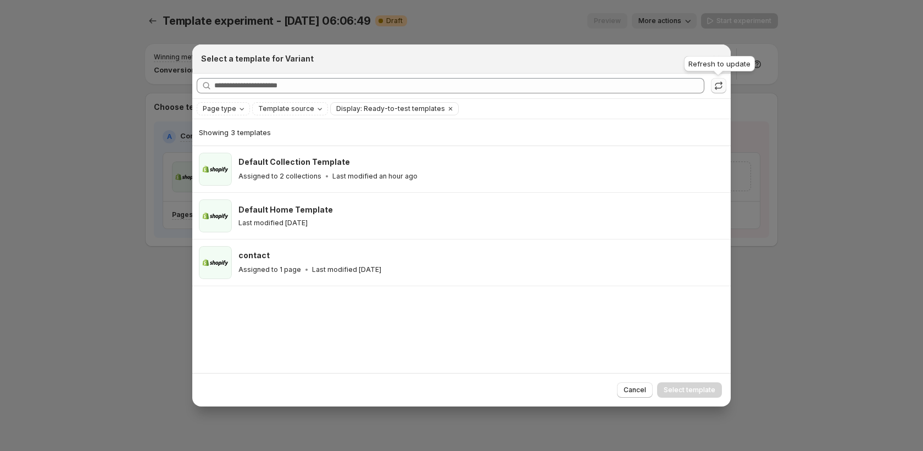
click at [717, 88] on icon ":rf5:" at bounding box center [718, 85] width 11 height 11
click at [717, 88] on span ":rf5:" at bounding box center [718, 86] width 15 height 16
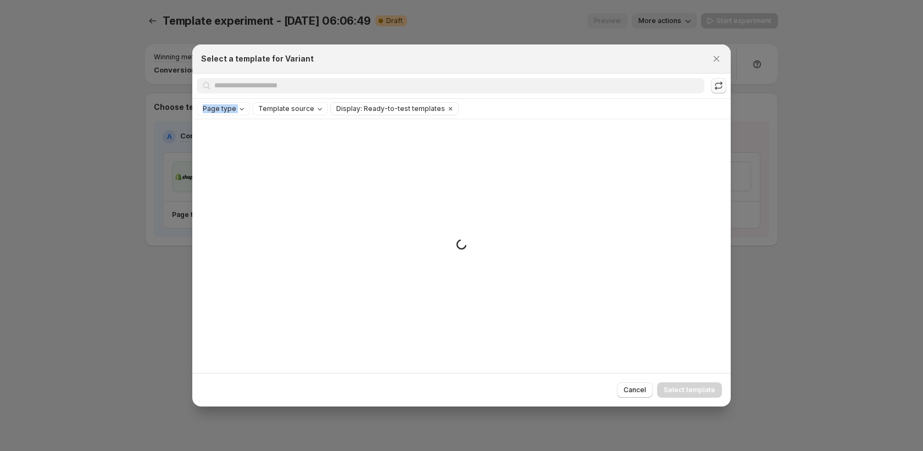
click at [717, 88] on span ":rf5:" at bounding box center [718, 86] width 15 height 16
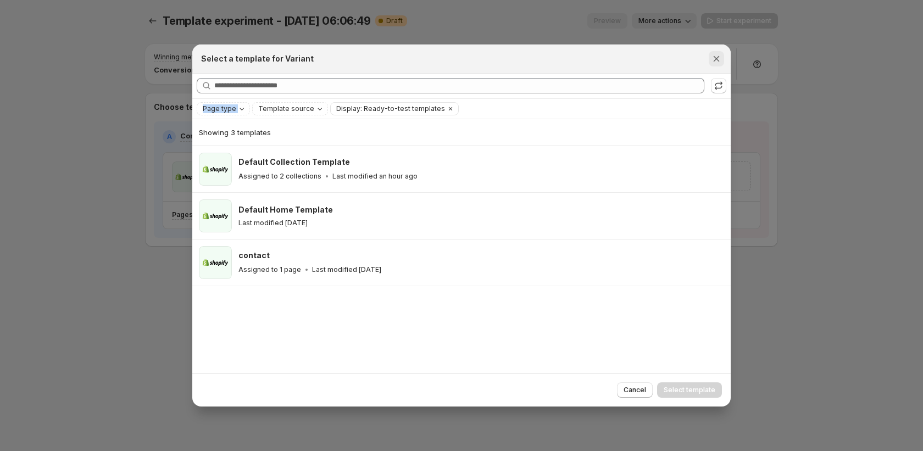
click at [714, 61] on icon "Close" at bounding box center [716, 58] width 11 height 11
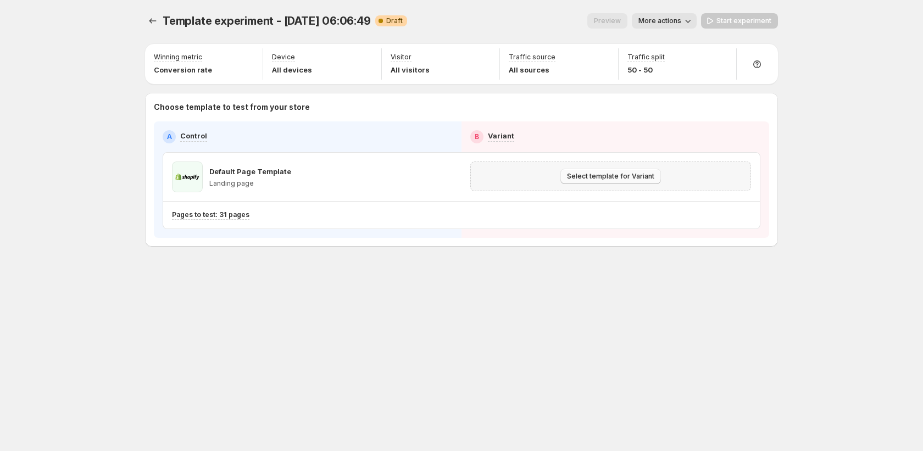
click at [575, 180] on span "Select template for Variant" at bounding box center [610, 176] width 87 height 9
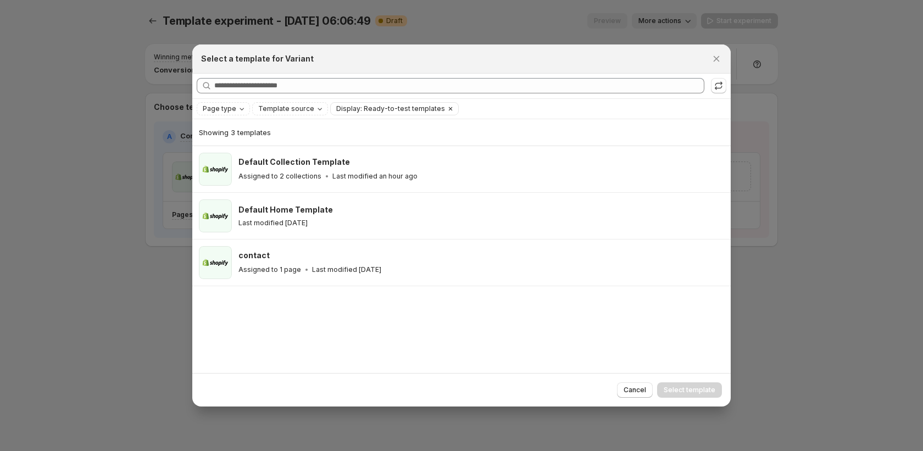
click at [446, 109] on icon "Clear" at bounding box center [450, 108] width 9 height 9
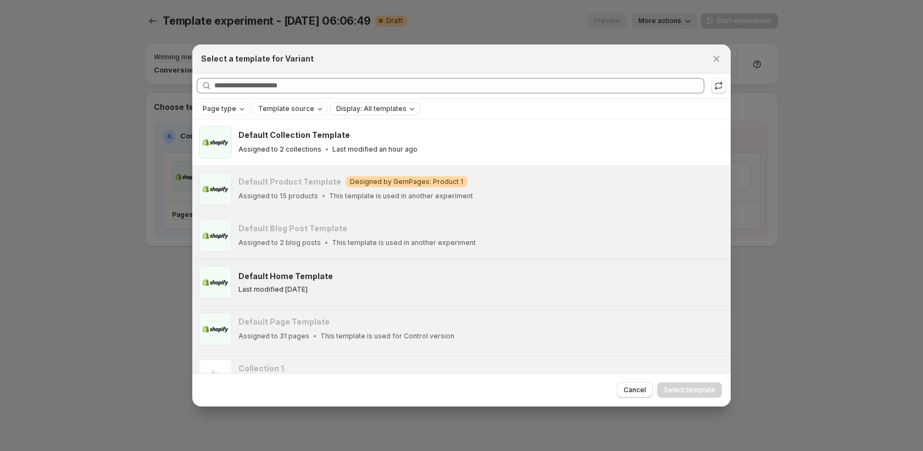
scroll to position [73, 0]
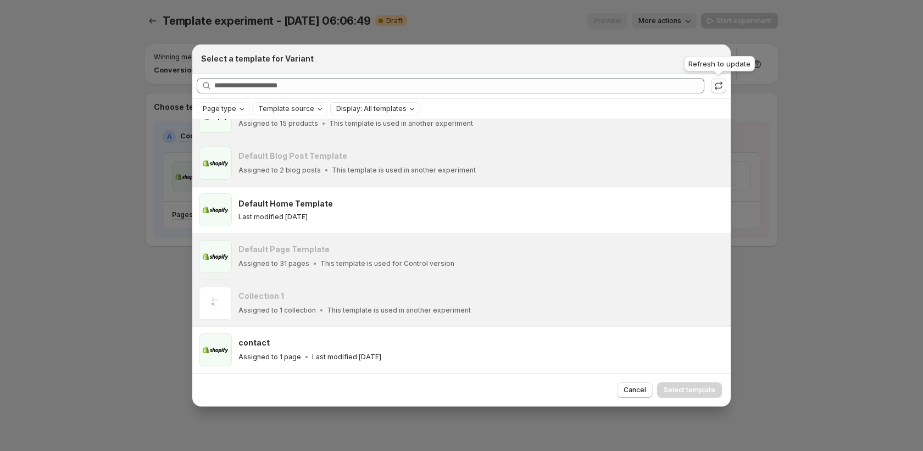
click at [720, 87] on icon ":rf5:" at bounding box center [718, 85] width 11 height 11
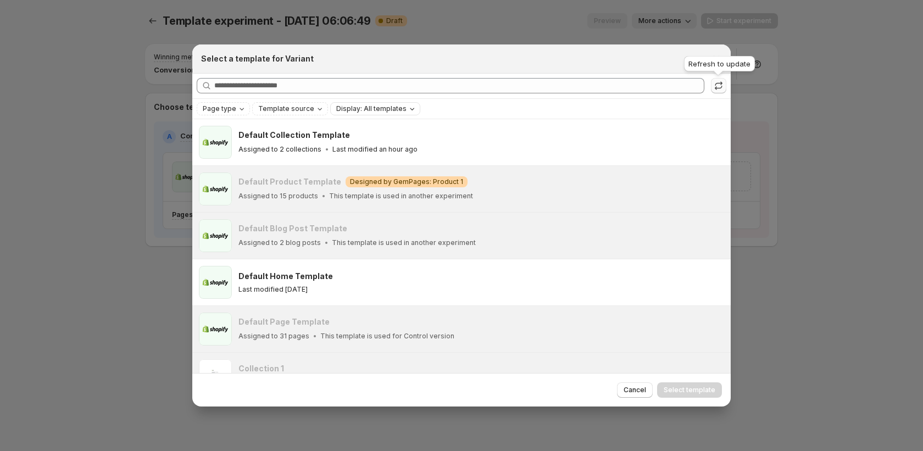
click at [720, 87] on icon ":rf5:" at bounding box center [718, 85] width 11 height 11
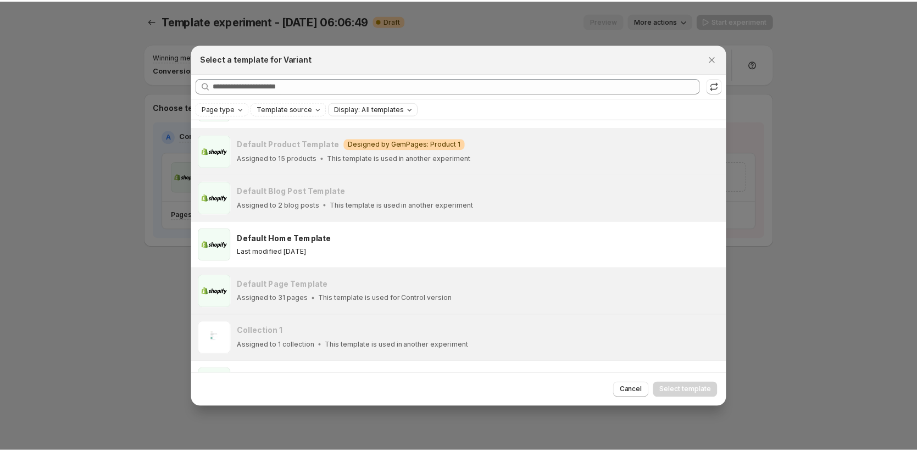
scroll to position [73, 0]
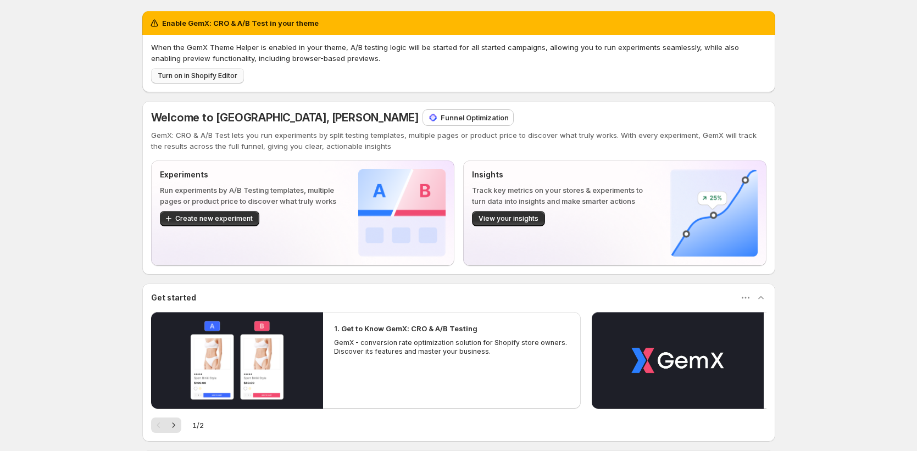
click at [177, 79] on span "Turn on in Shopify Editor" at bounding box center [198, 75] width 80 height 9
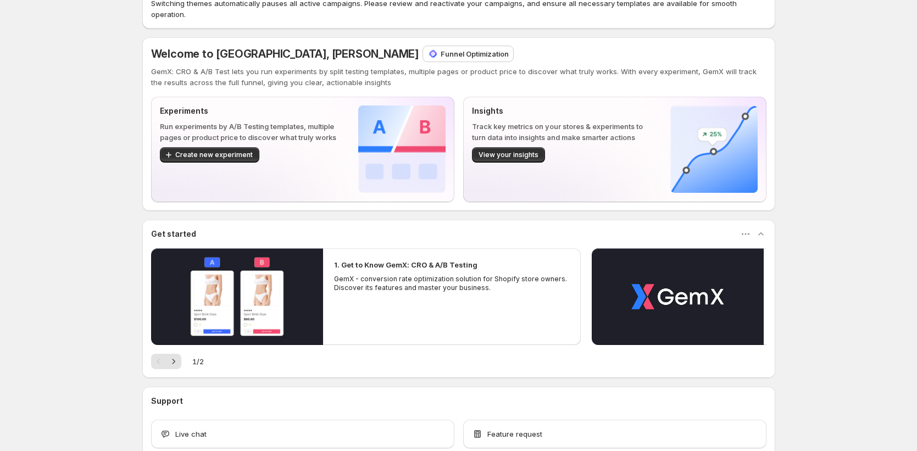
scroll to position [98, 0]
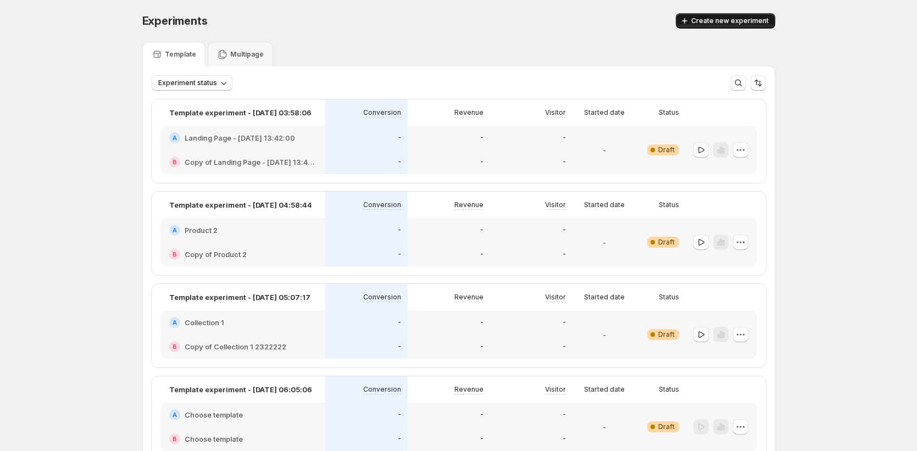
click at [751, 20] on span "Create new experiment" at bounding box center [729, 20] width 77 height 9
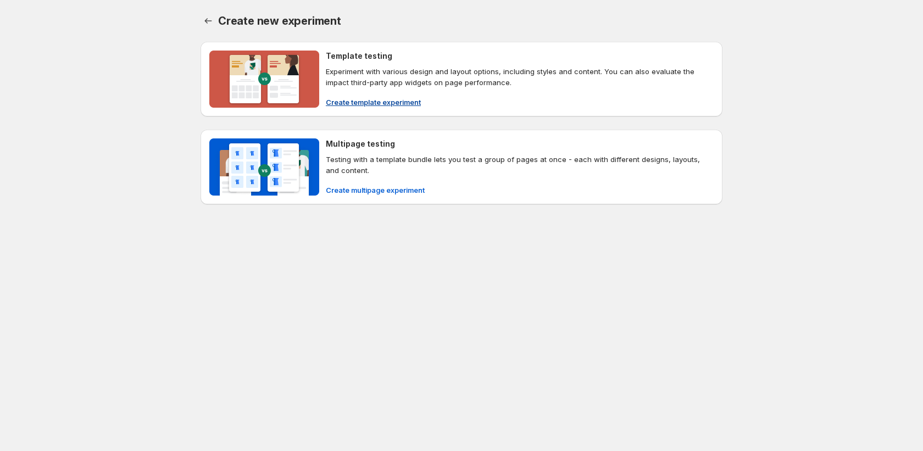
click at [372, 102] on span "Create template experiment" at bounding box center [373, 102] width 95 height 11
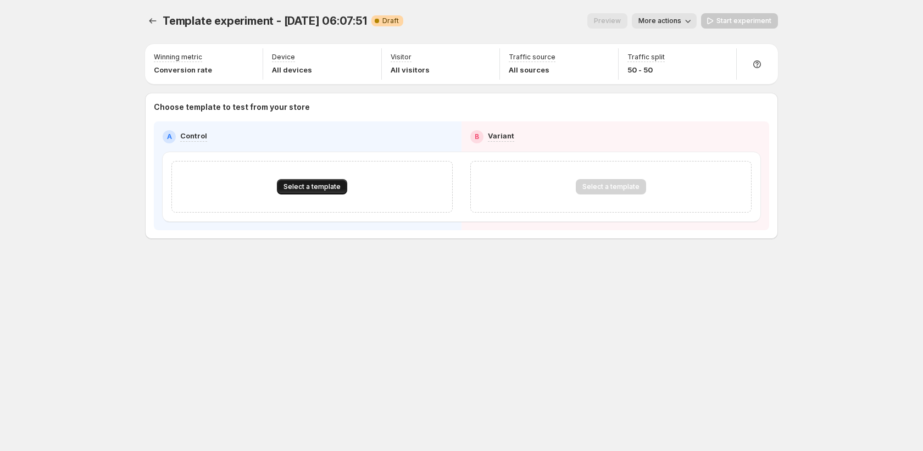
click at [288, 183] on span "Select a template" at bounding box center [311, 186] width 57 height 9
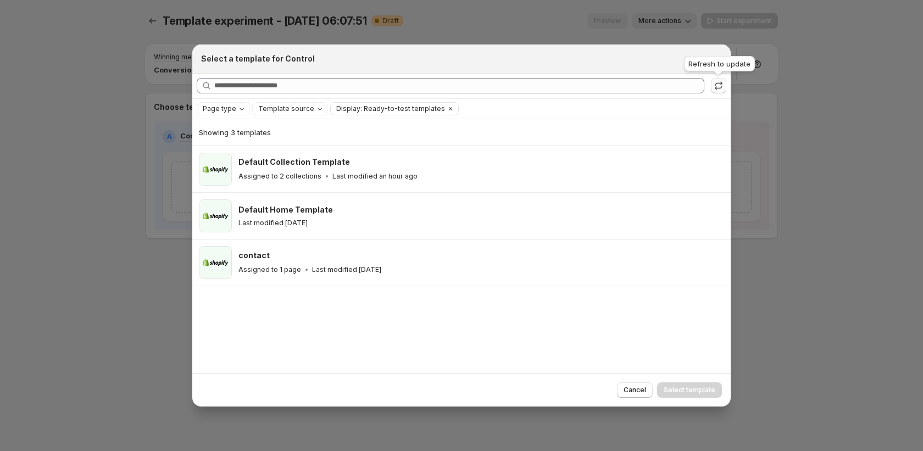
click at [721, 90] on icon ":r11s:" at bounding box center [718, 85] width 11 height 11
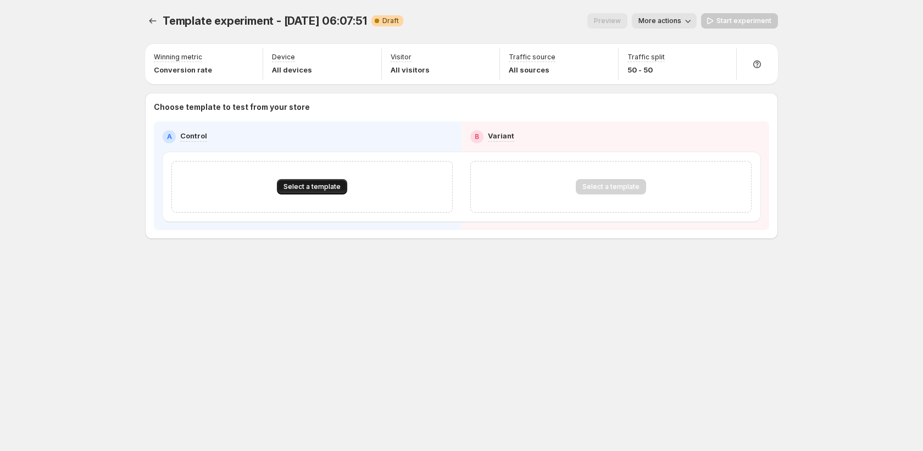
click at [303, 186] on span "Select a template" at bounding box center [311, 186] width 57 height 9
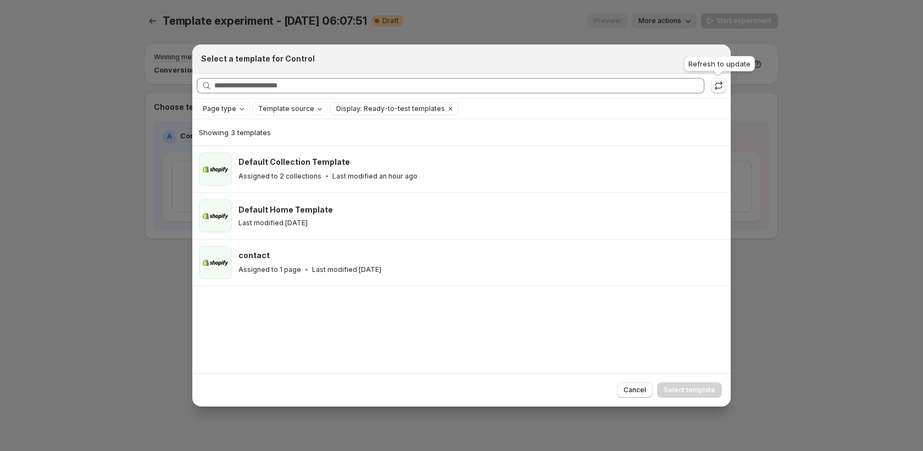
click at [719, 87] on icon ":rk:" at bounding box center [718, 85] width 11 height 11
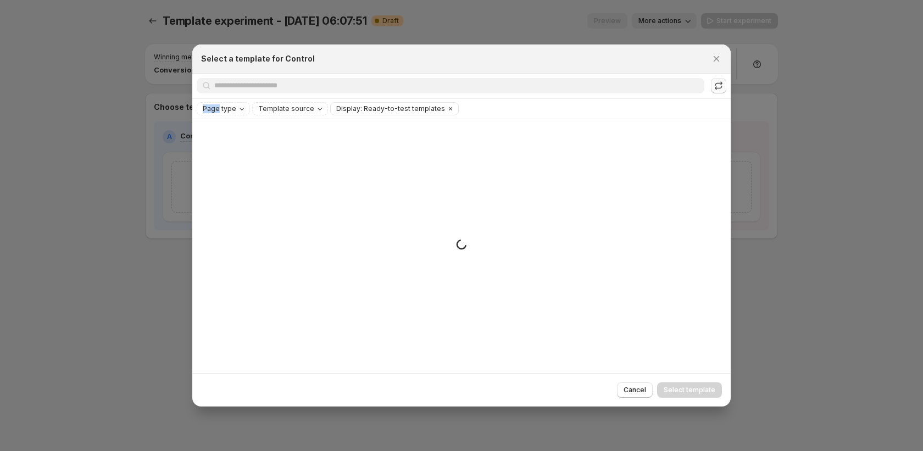
click at [719, 87] on span ":rk:" at bounding box center [718, 86] width 15 height 16
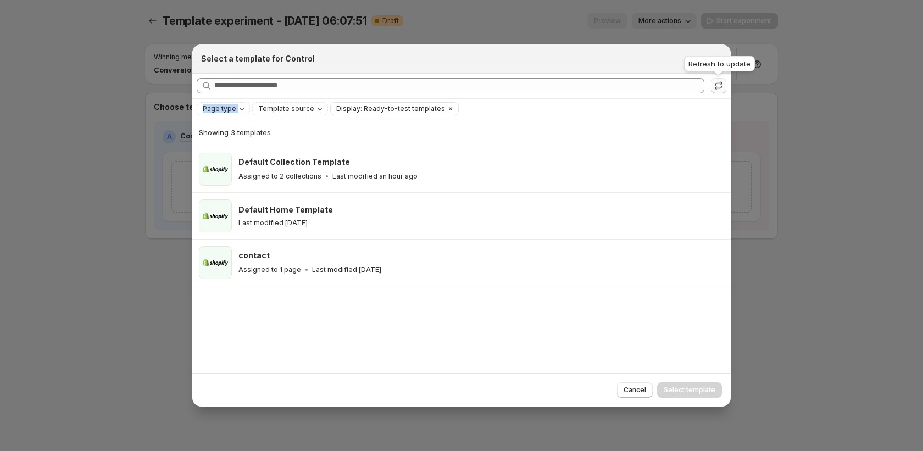
click at [723, 91] on icon ":rk:" at bounding box center [718, 85] width 11 height 11
click at [721, 60] on icon "Close" at bounding box center [716, 58] width 11 height 11
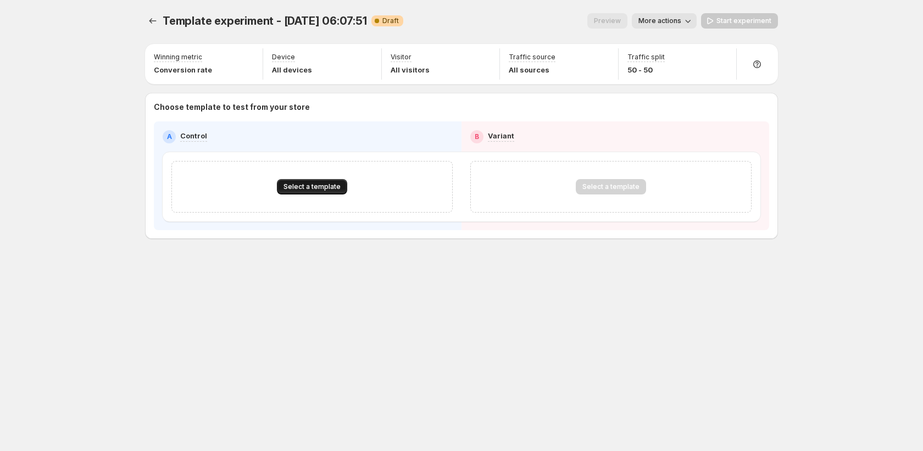
click at [326, 187] on span "Select a template" at bounding box center [311, 186] width 57 height 9
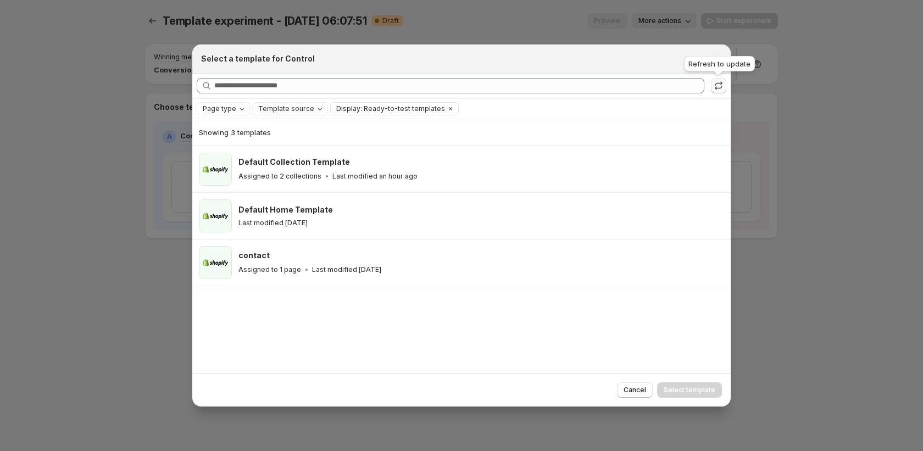
click at [721, 88] on icon ":rk:" at bounding box center [718, 85] width 11 height 11
click at [724, 85] on button ":rk:" at bounding box center [718, 85] width 15 height 15
